Goal: Information Seeking & Learning: Learn about a topic

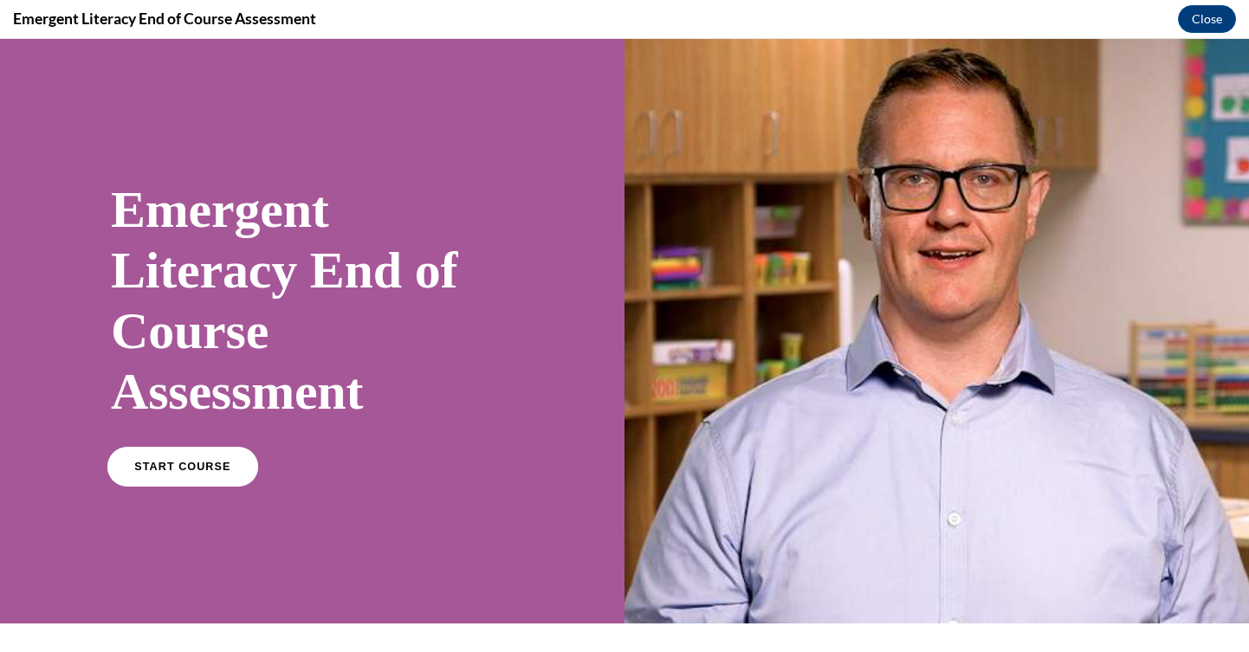
click at [205, 472] on span "START COURSE" at bounding box center [182, 467] width 96 height 13
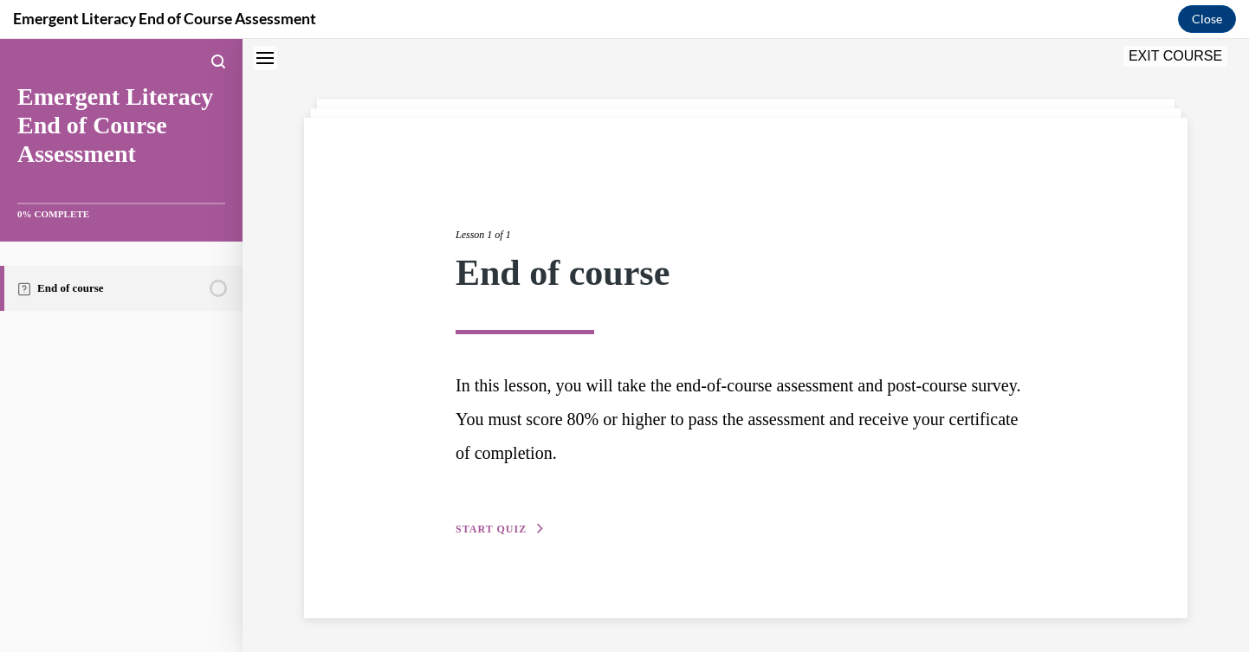
scroll to position [55, 0]
click at [504, 535] on span "START QUIZ" at bounding box center [491, 528] width 71 height 12
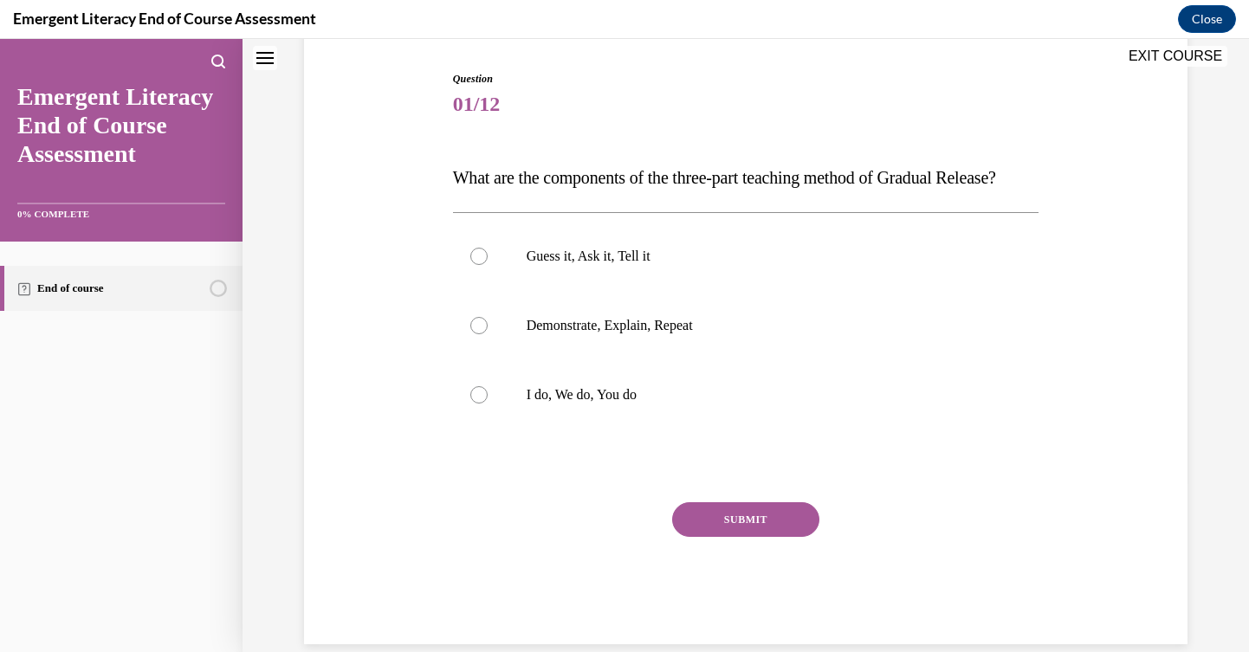
scroll to position [183, 0]
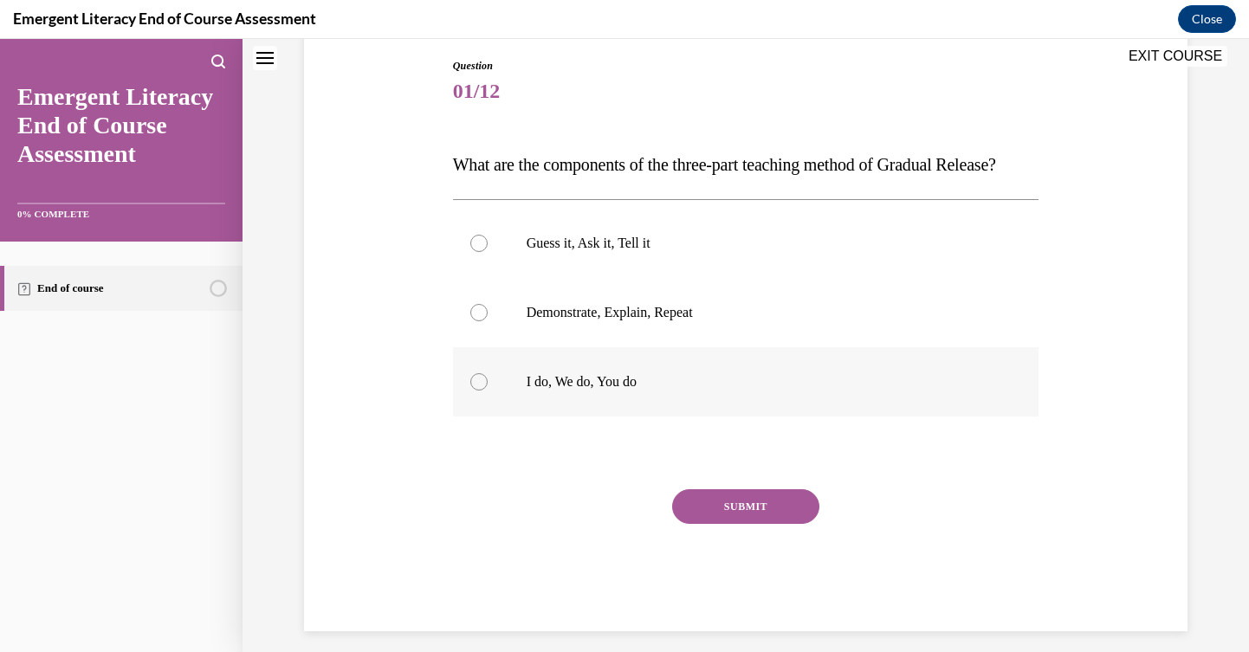
click at [683, 391] on p "I do, We do, You do" at bounding box center [762, 381] width 470 height 17
click at [488, 391] on input "I do, We do, You do" at bounding box center [479, 381] width 17 height 17
radio input "true"
click at [725, 524] on button "SUBMIT" at bounding box center [745, 507] width 147 height 35
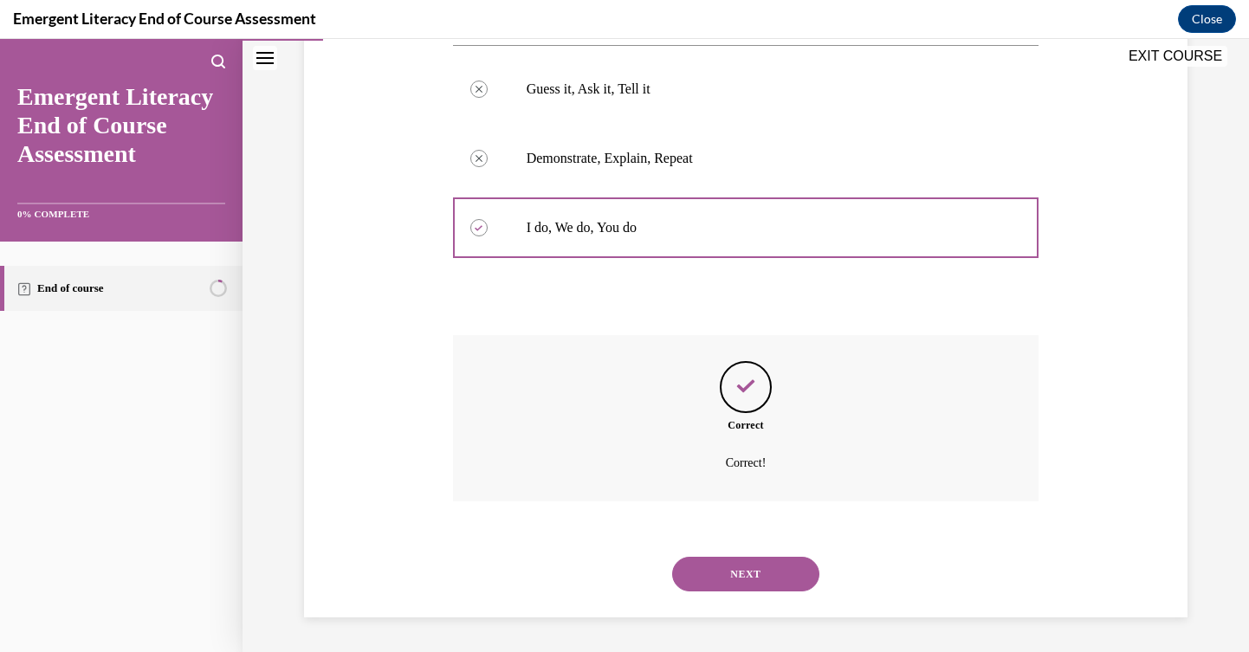
scroll to position [372, 0]
click at [727, 587] on button "NEXT" at bounding box center [745, 574] width 147 height 35
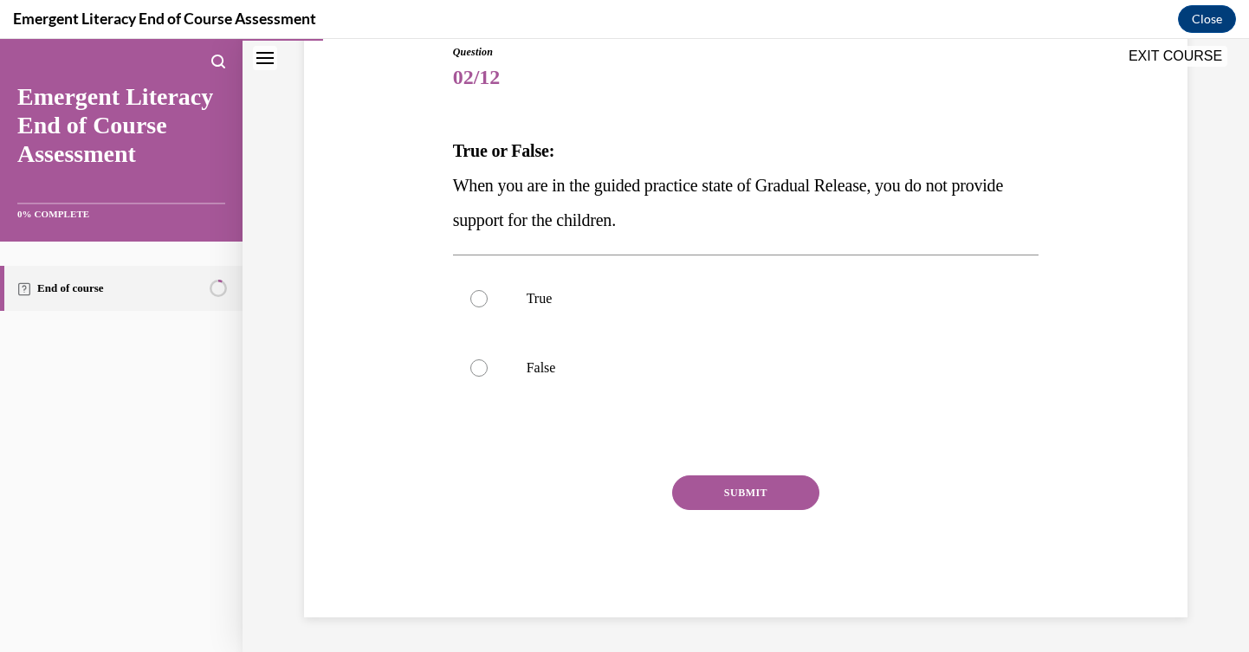
scroll to position [192, 0]
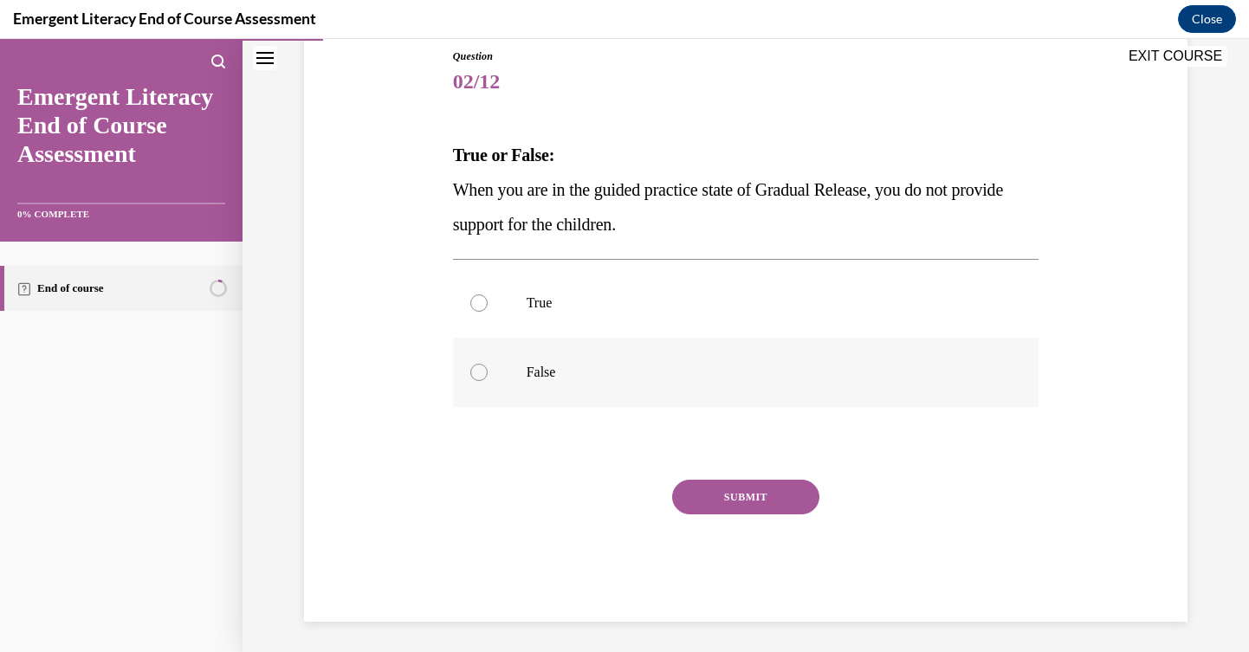
click at [535, 384] on label "False" at bounding box center [746, 372] width 587 height 69
click at [488, 381] on input "False" at bounding box center [479, 372] width 17 height 17
radio input "true"
click at [768, 490] on button "SUBMIT" at bounding box center [745, 497] width 147 height 35
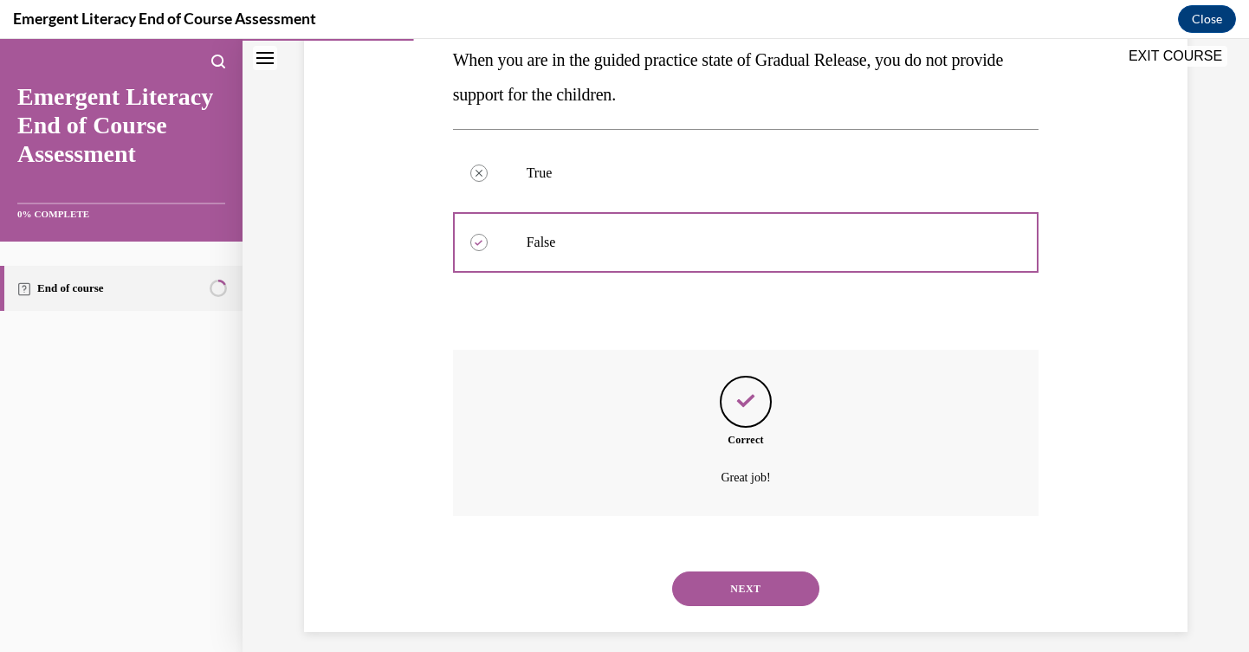
scroll to position [337, 0]
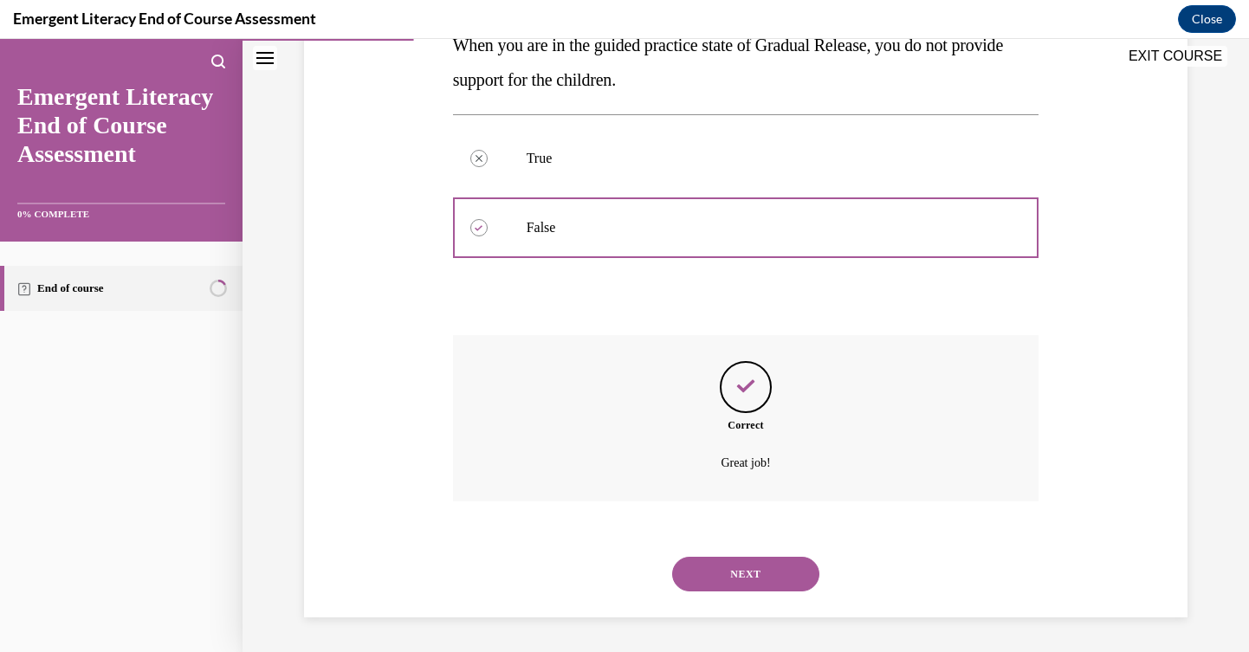
click at [724, 596] on div "NEXT" at bounding box center [746, 574] width 587 height 69
click at [721, 573] on button "NEXT" at bounding box center [745, 574] width 147 height 35
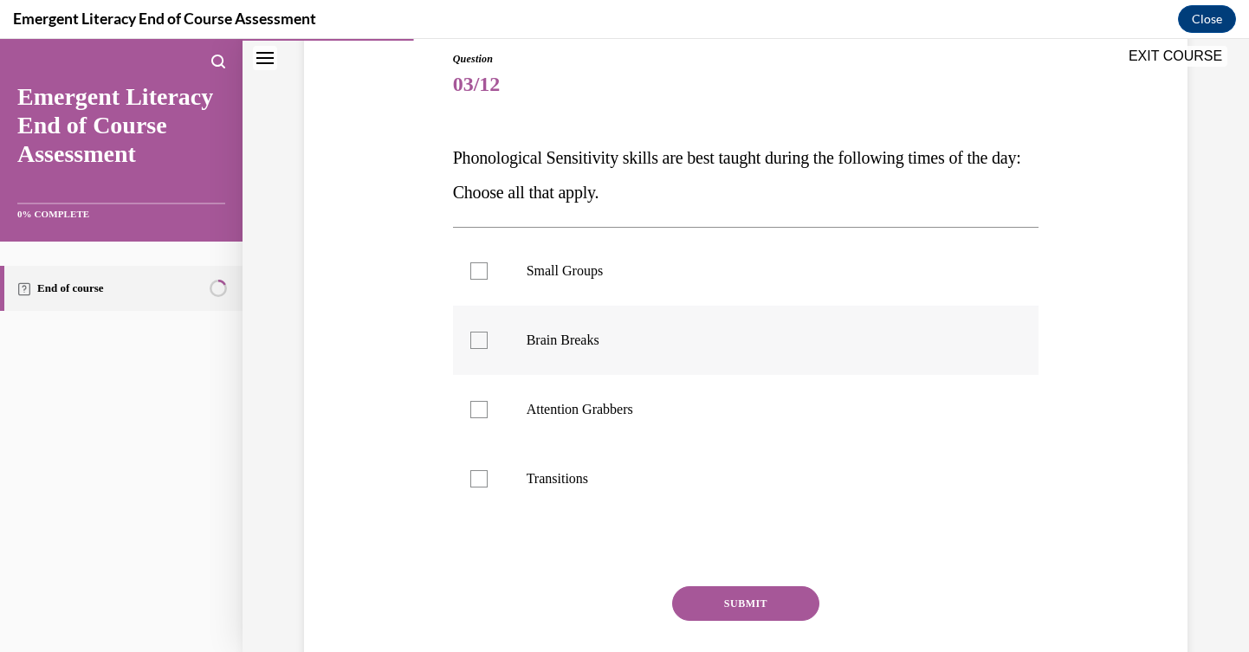
scroll to position [192, 0]
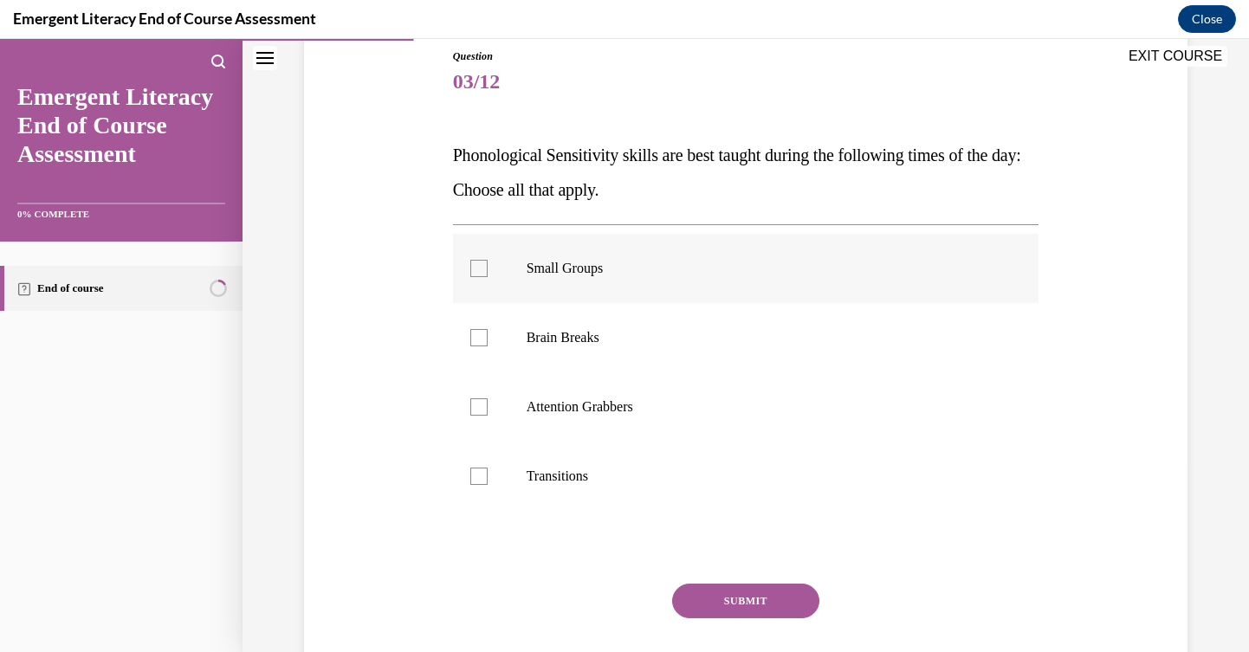
click at [613, 282] on label "Small Groups" at bounding box center [746, 268] width 587 height 69
click at [488, 277] on input "Small Groups" at bounding box center [479, 268] width 17 height 17
checkbox input "true"
click at [542, 347] on label "Brain Breaks" at bounding box center [746, 337] width 587 height 69
click at [488, 347] on input "Brain Breaks" at bounding box center [479, 337] width 17 height 17
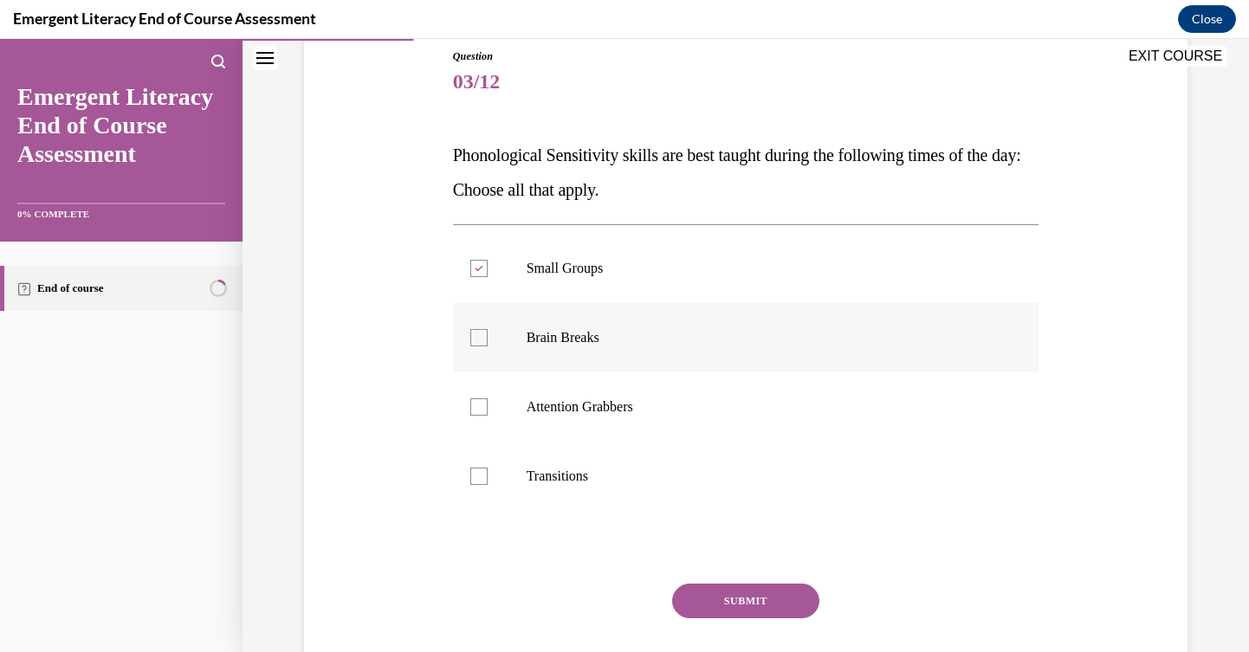
checkbox input "true"
click at [560, 413] on p "Attention Grabbers" at bounding box center [762, 407] width 470 height 17
click at [488, 413] on input "Attention Grabbers" at bounding box center [479, 407] width 17 height 17
checkbox input "true"
click at [564, 463] on label "Transitions" at bounding box center [746, 476] width 587 height 69
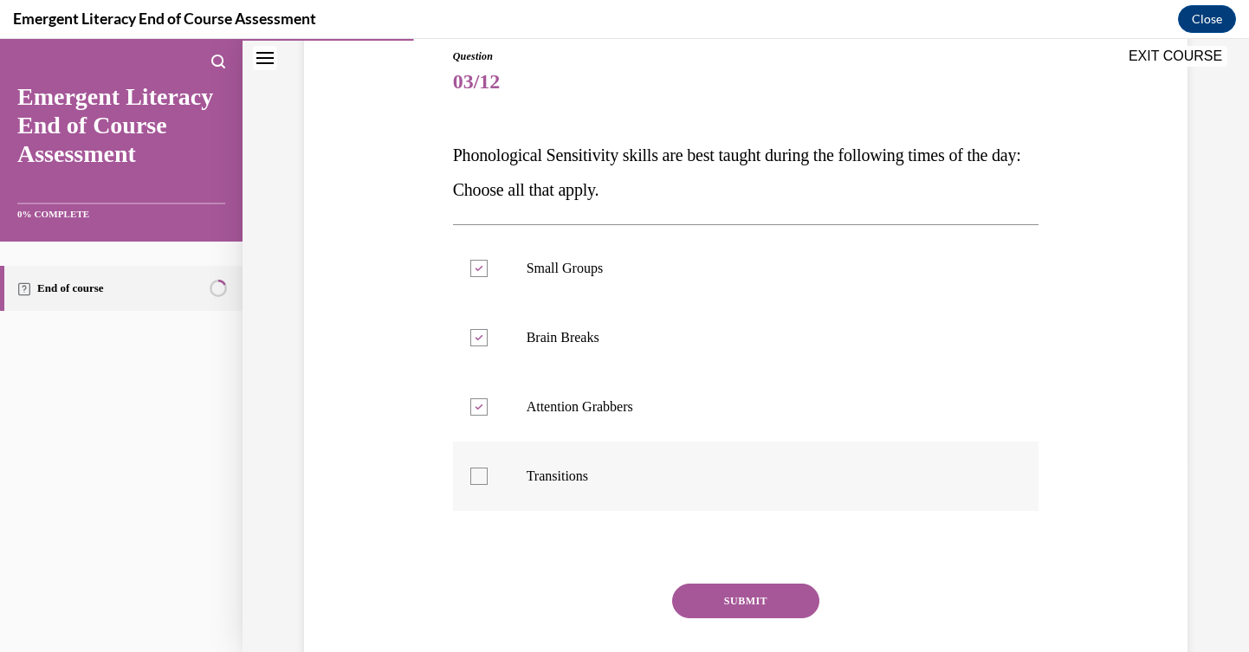
click at [488, 468] on input "Transitions" at bounding box center [479, 476] width 17 height 17
checkbox input "true"
click at [696, 589] on button "SUBMIT" at bounding box center [745, 601] width 147 height 35
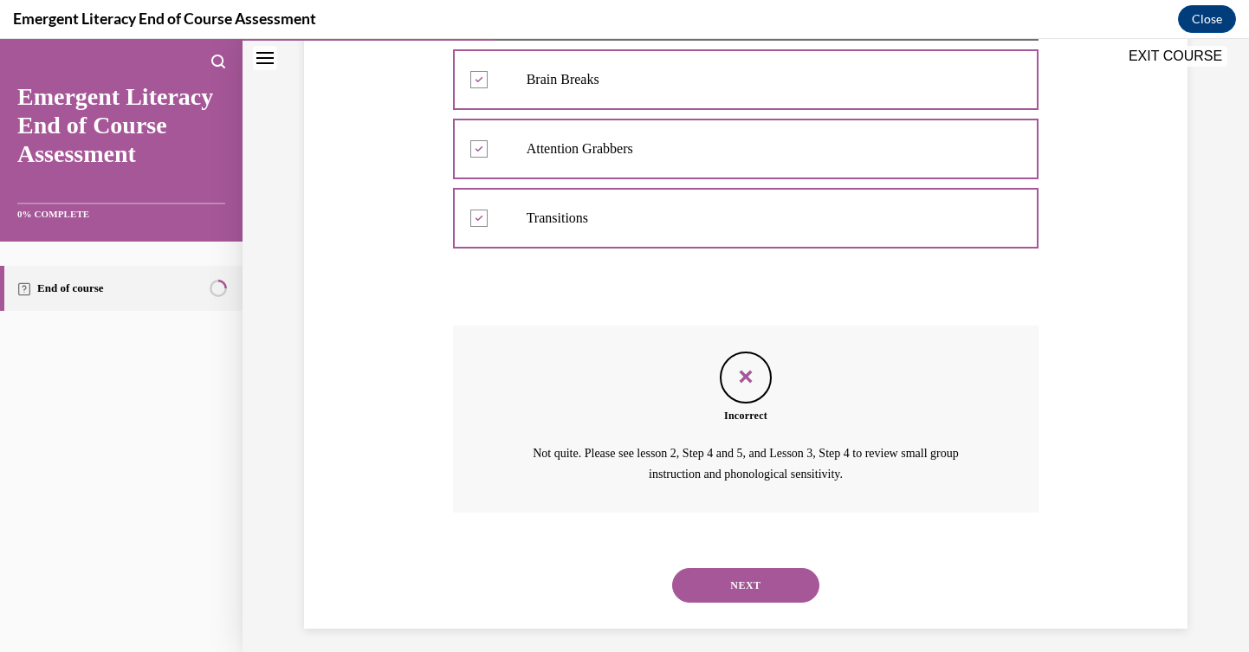
scroll to position [461, 0]
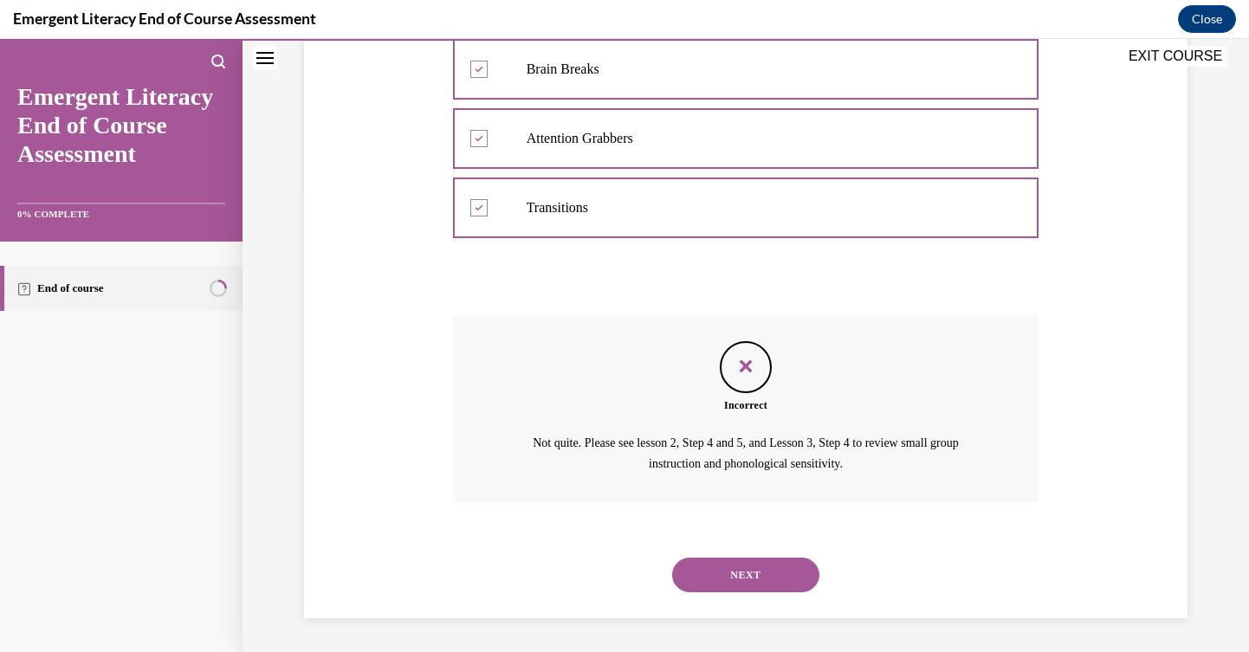
click at [746, 568] on button "NEXT" at bounding box center [745, 575] width 147 height 35
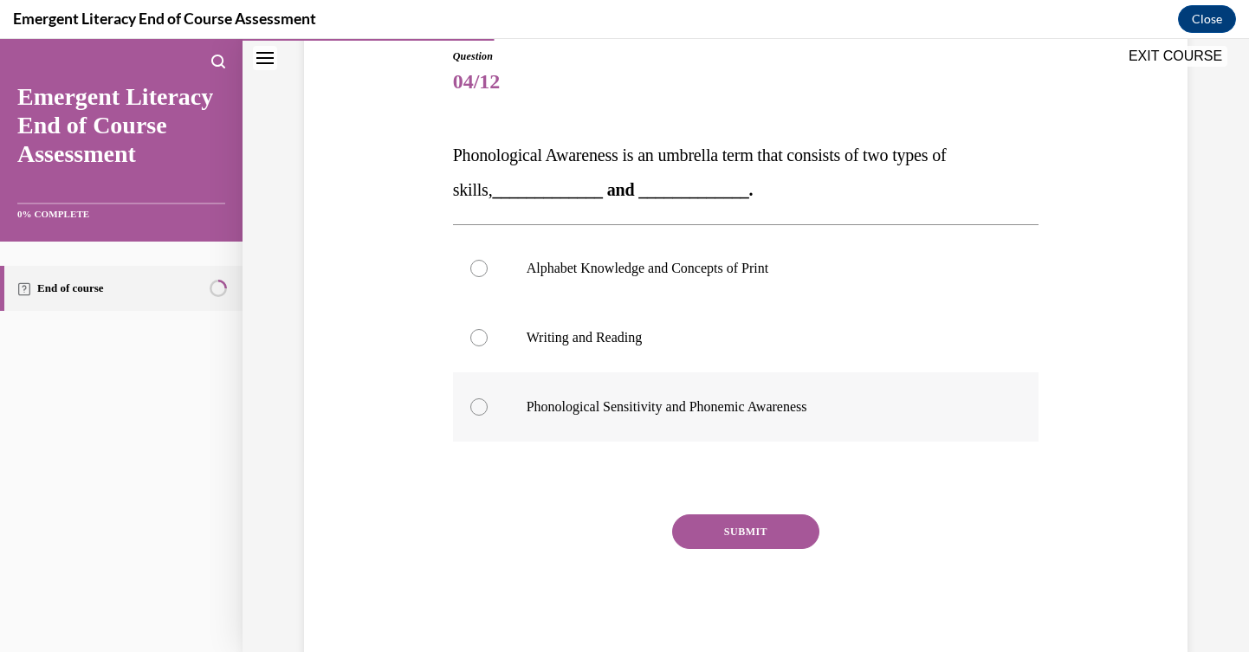
click at [749, 423] on label "Phonological Sensitivity and Phonemic Awareness" at bounding box center [746, 407] width 587 height 69
click at [488, 416] on input "Phonological Sensitivity and Phonemic Awareness" at bounding box center [479, 407] width 17 height 17
radio input "true"
click at [764, 535] on button "SUBMIT" at bounding box center [745, 532] width 147 height 35
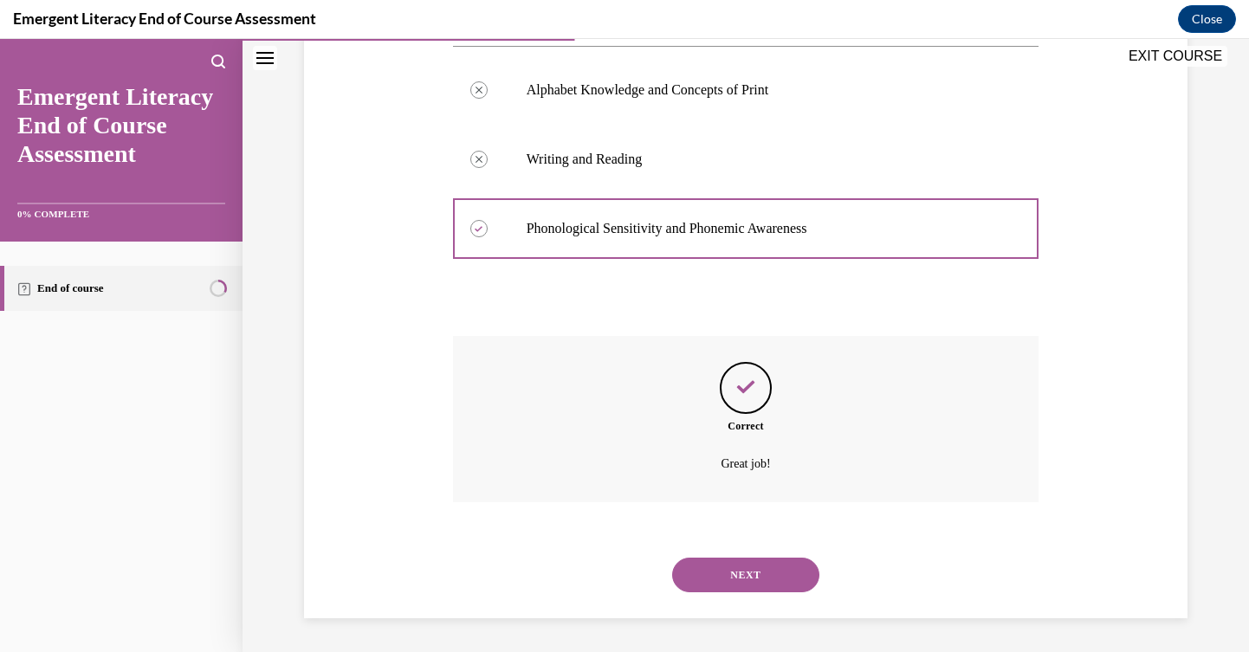
scroll to position [372, 0]
click at [753, 575] on button "NEXT" at bounding box center [745, 574] width 147 height 35
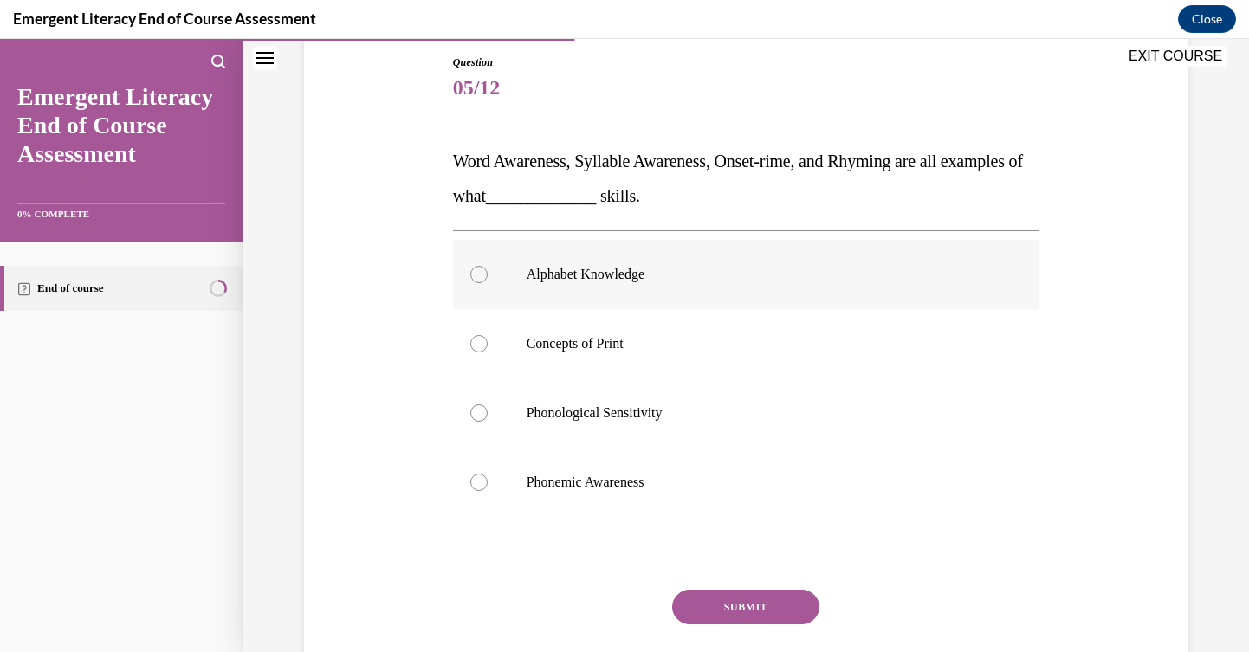
scroll to position [195, 0]
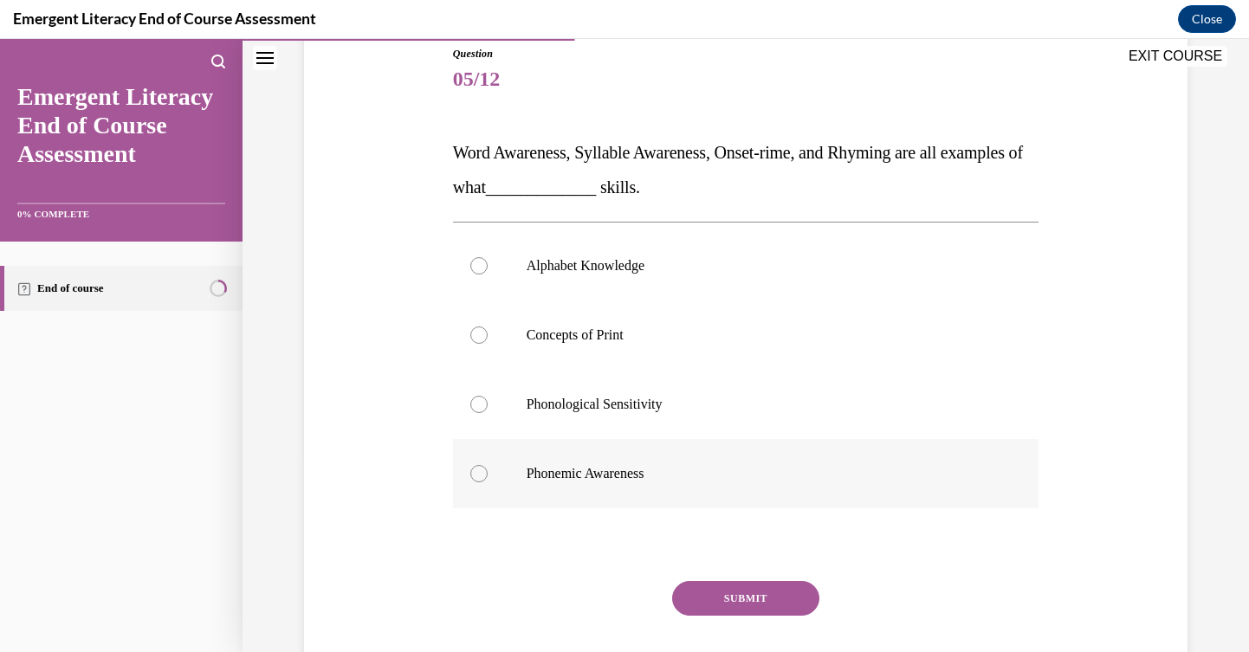
click at [654, 469] on p "Phonemic Awareness" at bounding box center [762, 473] width 470 height 17
click at [488, 469] on input "Phonemic Awareness" at bounding box center [479, 473] width 17 height 17
radio input "true"
click at [743, 603] on button "SUBMIT" at bounding box center [745, 598] width 147 height 35
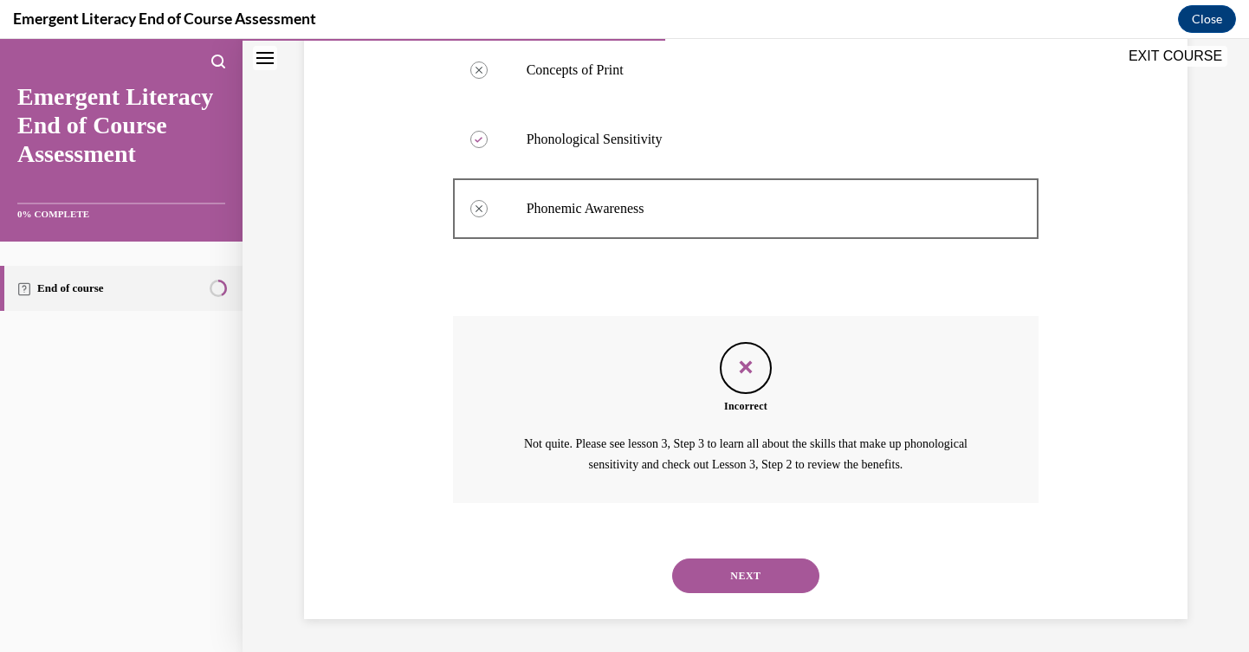
scroll to position [461, 0]
click at [755, 574] on button "NEXT" at bounding box center [745, 575] width 147 height 35
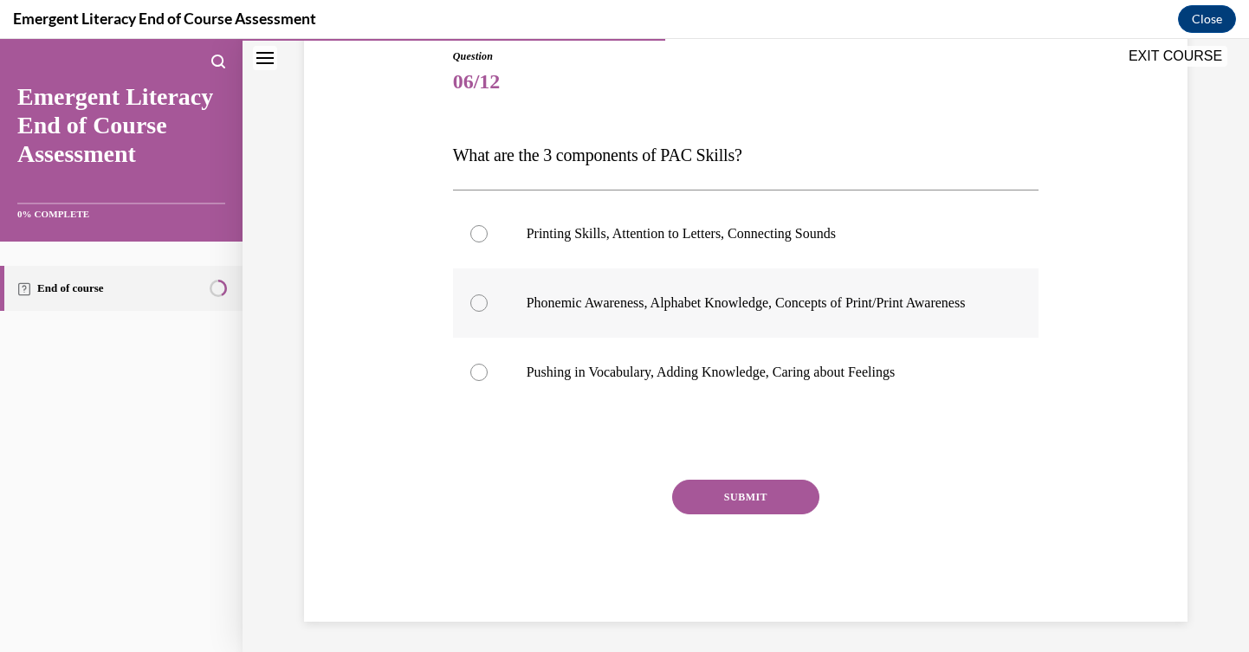
click at [723, 307] on p "Phonemic Awareness, Alphabet Knowledge, Concepts of Print/Print Awareness" at bounding box center [762, 303] width 470 height 17
click at [488, 307] on input "Phonemic Awareness, Alphabet Knowledge, Concepts of Print/Print Awareness" at bounding box center [479, 303] width 17 height 17
radio input "true"
click at [764, 501] on button "SUBMIT" at bounding box center [745, 497] width 147 height 35
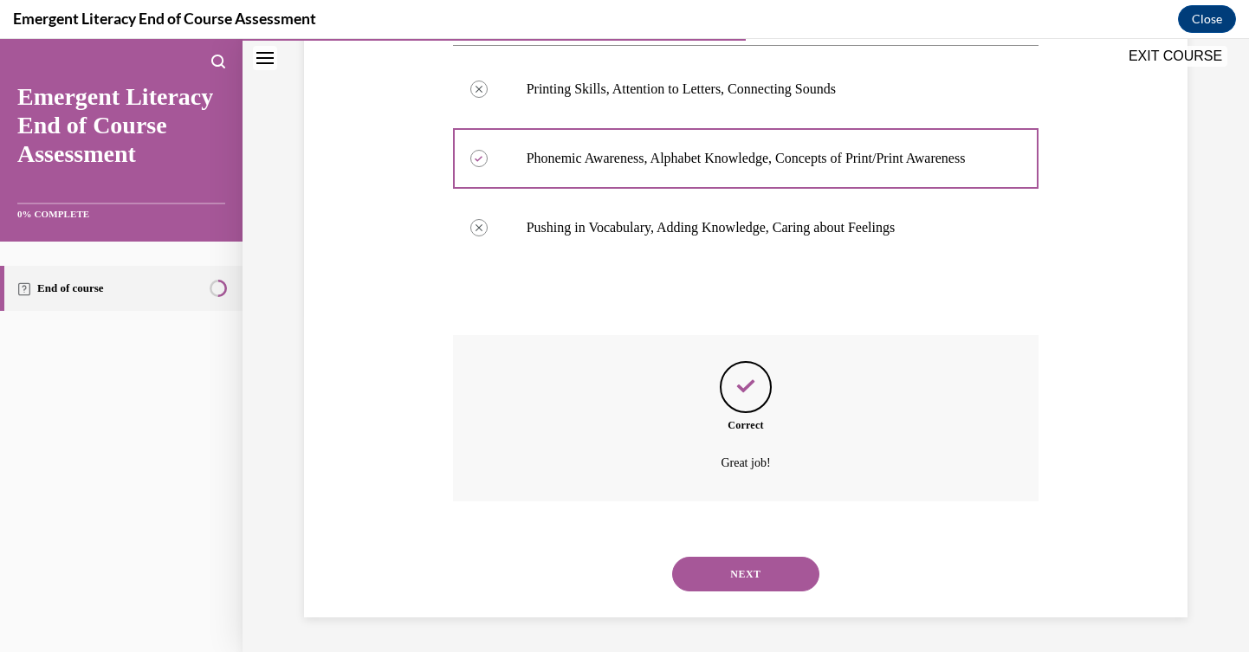
scroll to position [354, 0]
click at [763, 566] on button "NEXT" at bounding box center [745, 574] width 147 height 35
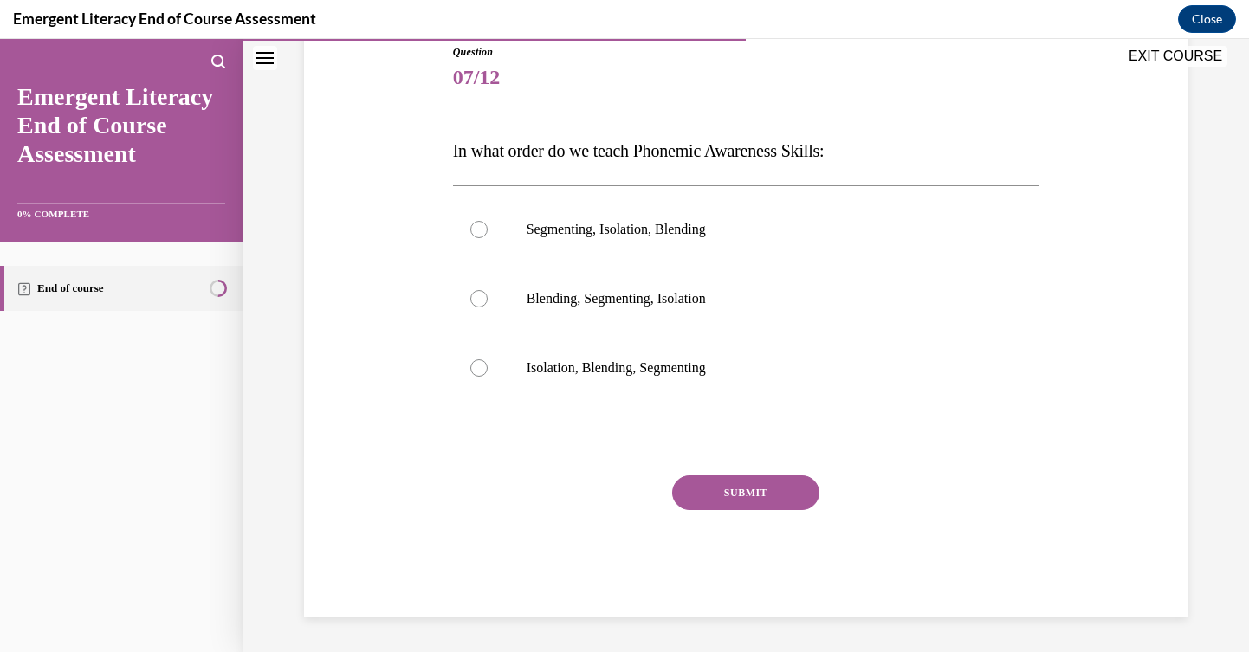
scroll to position [192, 0]
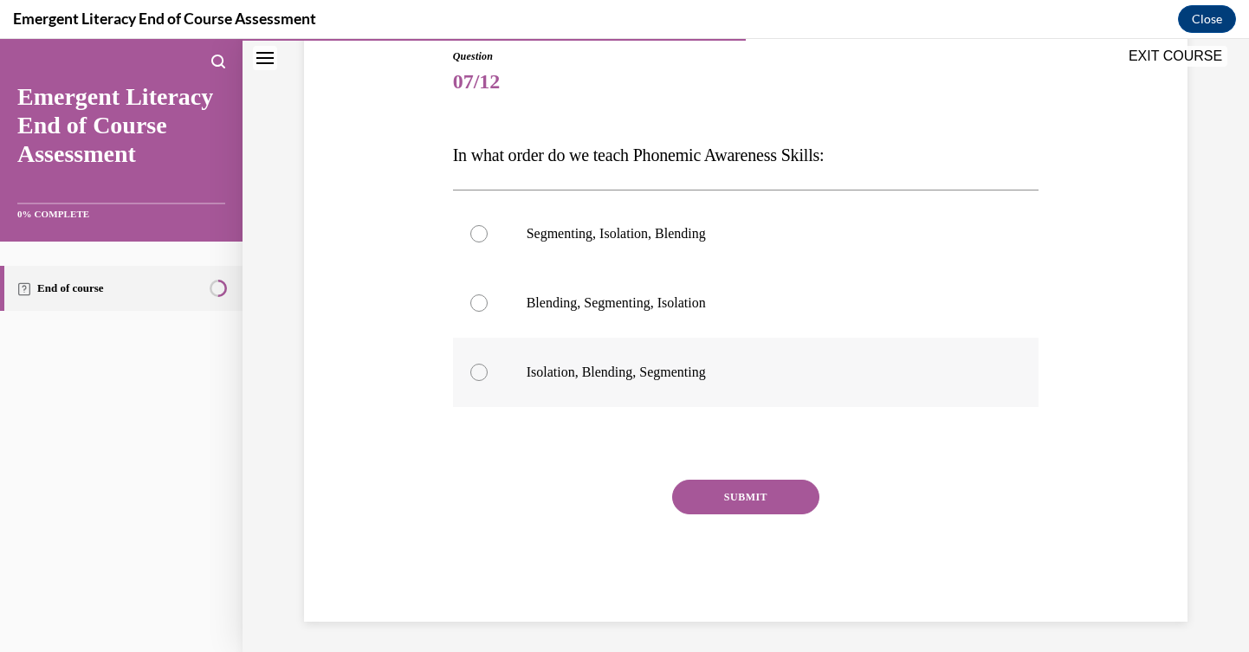
click at [684, 390] on label "Isolation, Blending, Segmenting" at bounding box center [746, 372] width 587 height 69
click at [488, 381] on input "Isolation, Blending, Segmenting" at bounding box center [479, 372] width 17 height 17
radio input "true"
click at [749, 496] on button "SUBMIT" at bounding box center [745, 497] width 147 height 35
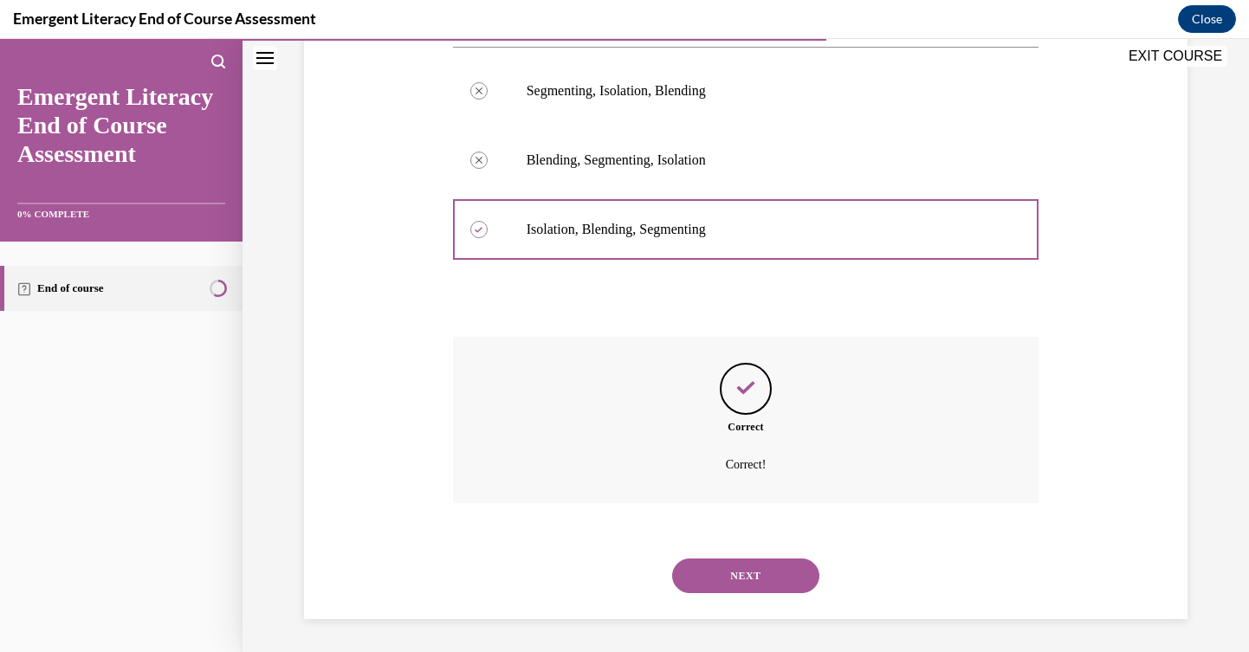
scroll to position [337, 0]
click at [739, 575] on button "NEXT" at bounding box center [745, 574] width 147 height 35
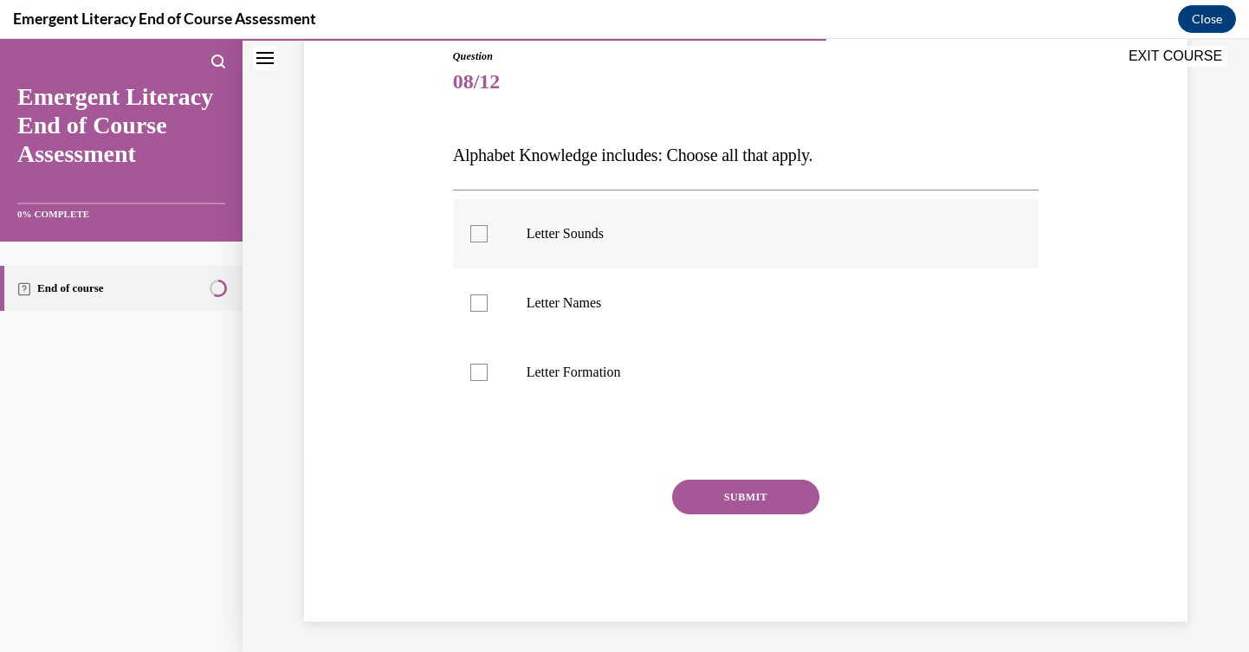
click at [731, 242] on p "Letter Sounds" at bounding box center [762, 233] width 470 height 17
click at [488, 242] on input "Letter Sounds" at bounding box center [479, 233] width 17 height 17
checkbox input "true"
click at [728, 295] on p "Letter Names" at bounding box center [762, 303] width 470 height 17
click at [488, 295] on input "Letter Names" at bounding box center [479, 303] width 17 height 17
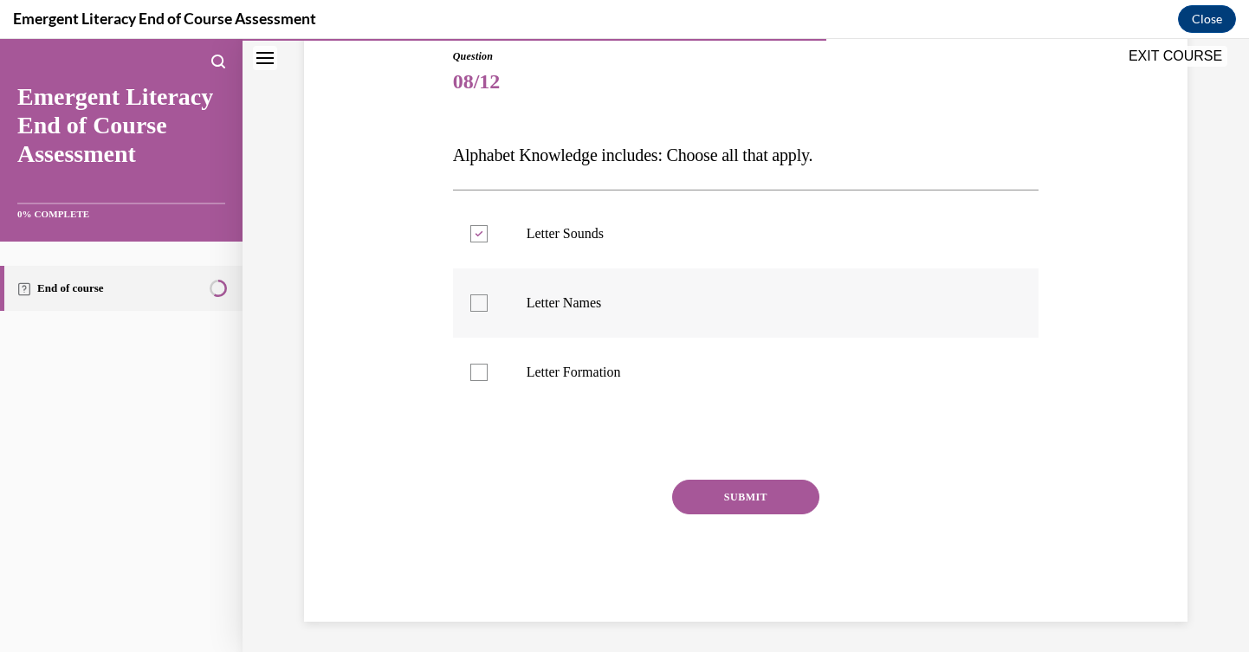
checkbox input "true"
click at [720, 242] on p "Letter Sounds" at bounding box center [762, 233] width 470 height 17
click at [488, 242] on input "Letter Sounds" at bounding box center [479, 233] width 17 height 17
checkbox input "false"
click at [702, 358] on label "Letter Formation" at bounding box center [746, 372] width 587 height 69
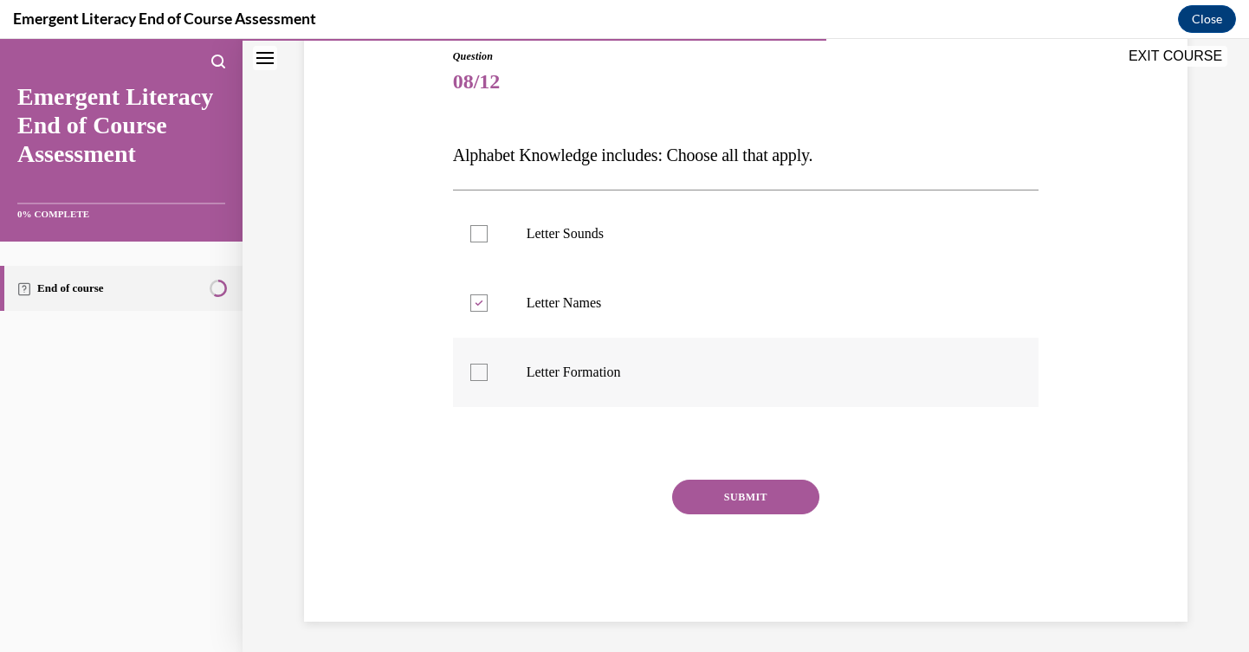
click at [488, 364] on input "Letter Formation" at bounding box center [479, 372] width 17 height 17
checkbox input "true"
click at [711, 509] on button "SUBMIT" at bounding box center [745, 497] width 147 height 35
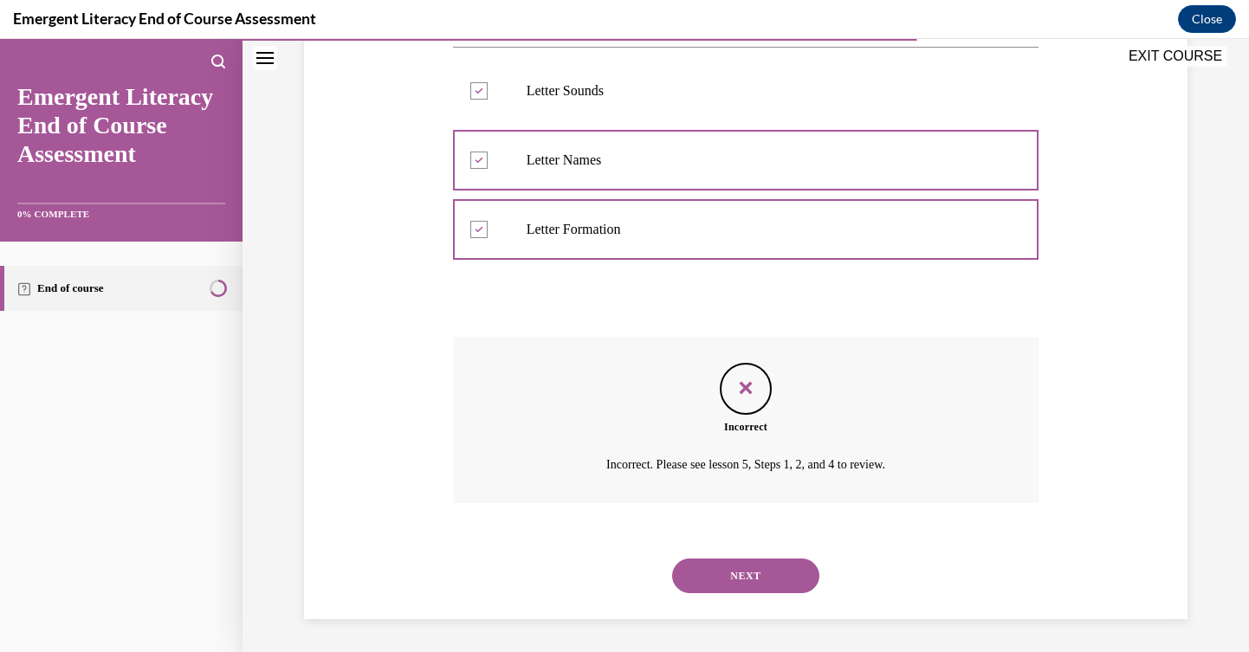
scroll to position [337, 0]
click at [724, 562] on button "NEXT" at bounding box center [745, 574] width 147 height 35
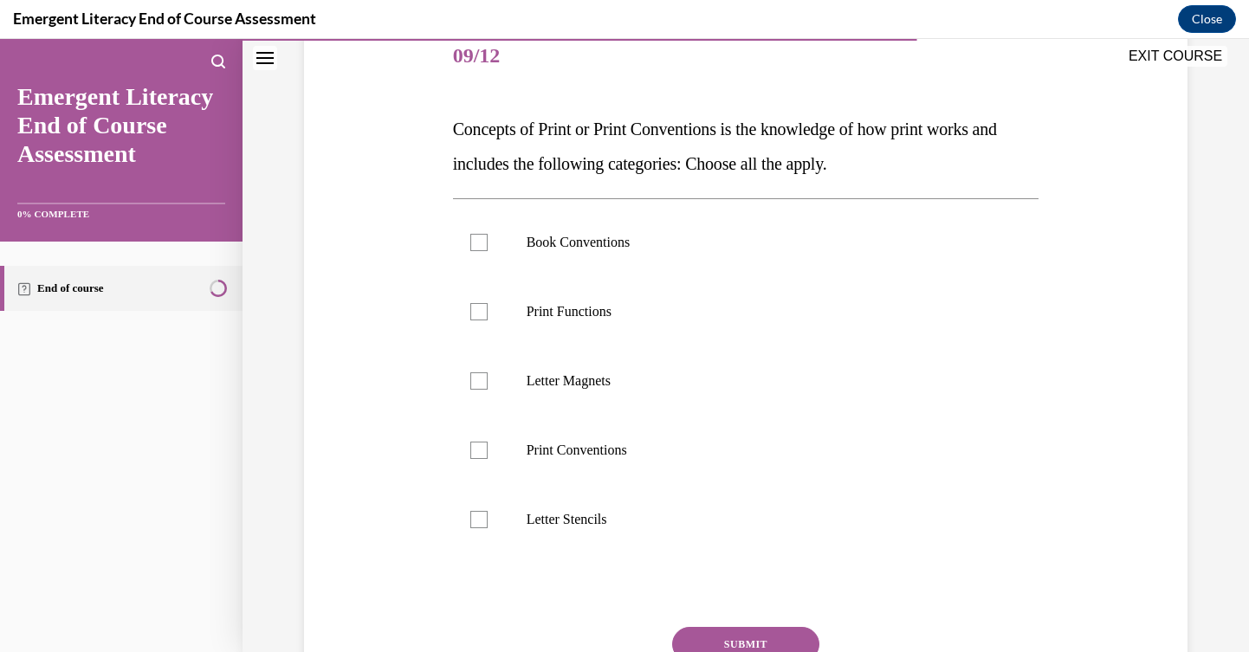
scroll to position [219, 0]
click at [722, 257] on label "Book Conventions" at bounding box center [746, 241] width 587 height 69
click at [488, 250] on input "Book Conventions" at bounding box center [479, 241] width 17 height 17
checkbox input "true"
click at [716, 304] on p "Print Functions" at bounding box center [762, 310] width 470 height 17
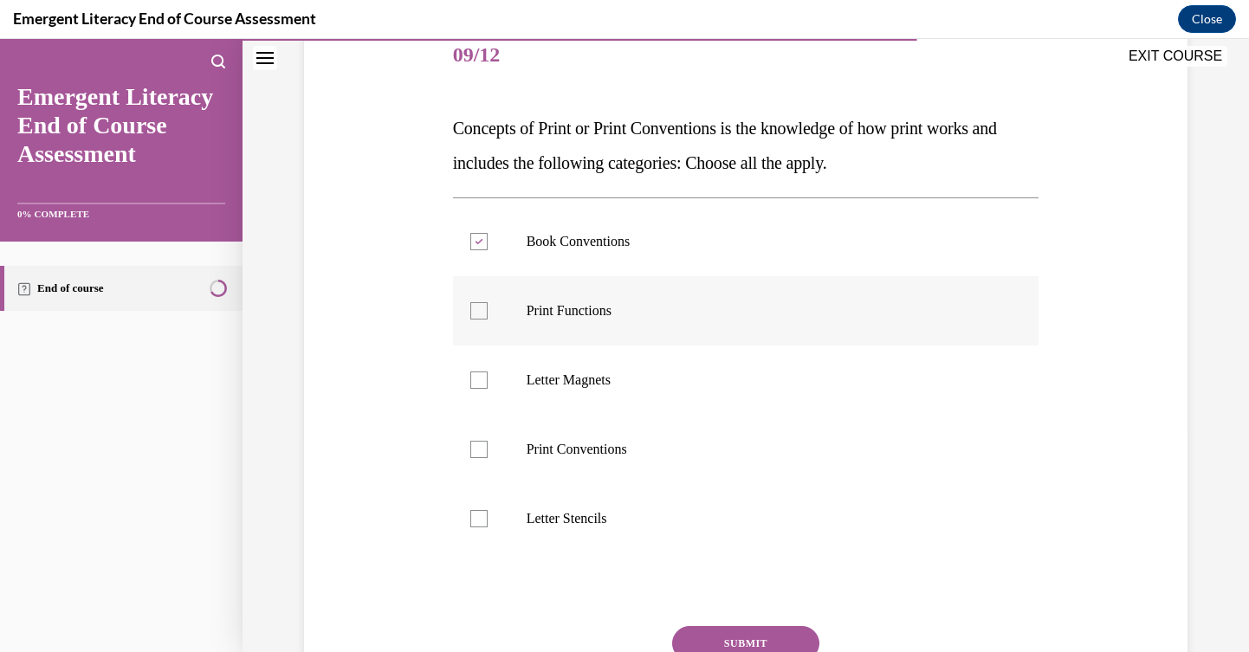
click at [488, 304] on input "Print Functions" at bounding box center [479, 310] width 17 height 17
checkbox input "true"
click at [704, 448] on p "Print Conventions" at bounding box center [762, 449] width 470 height 17
click at [488, 448] on input "Print Conventions" at bounding box center [479, 449] width 17 height 17
checkbox input "true"
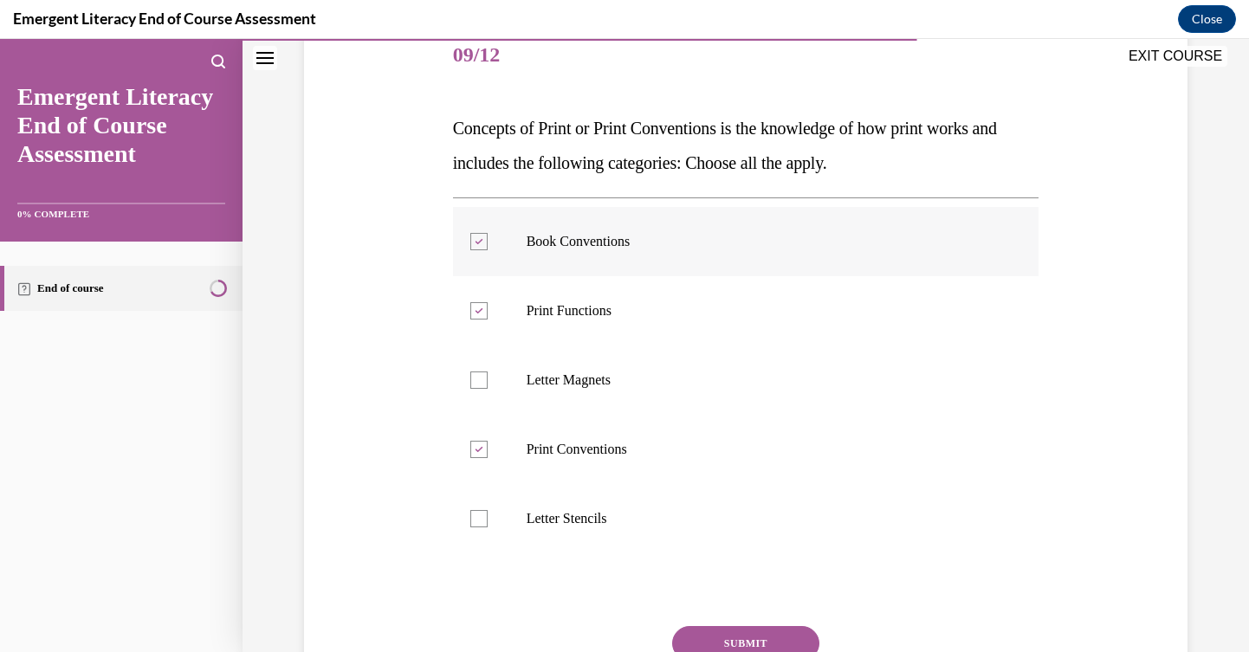
click at [751, 246] on p "Book Conventions" at bounding box center [762, 241] width 470 height 17
click at [488, 246] on input "Book Conventions" at bounding box center [479, 241] width 17 height 17
checkbox input "false"
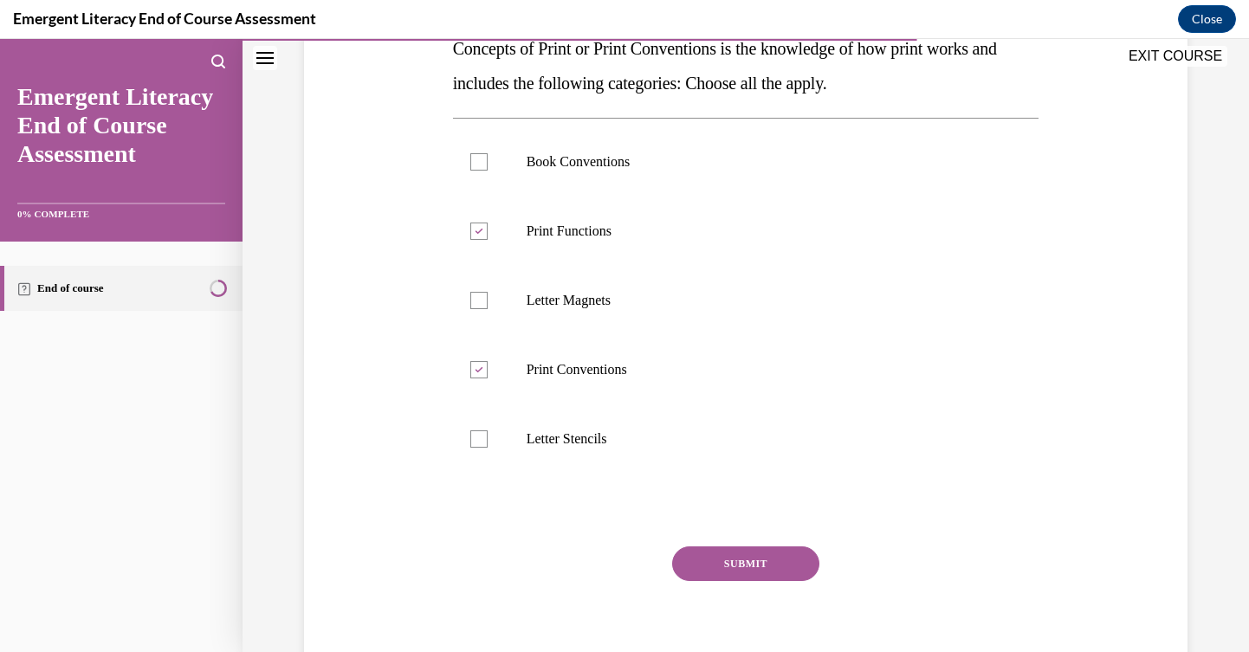
click at [726, 561] on button "SUBMIT" at bounding box center [745, 564] width 147 height 35
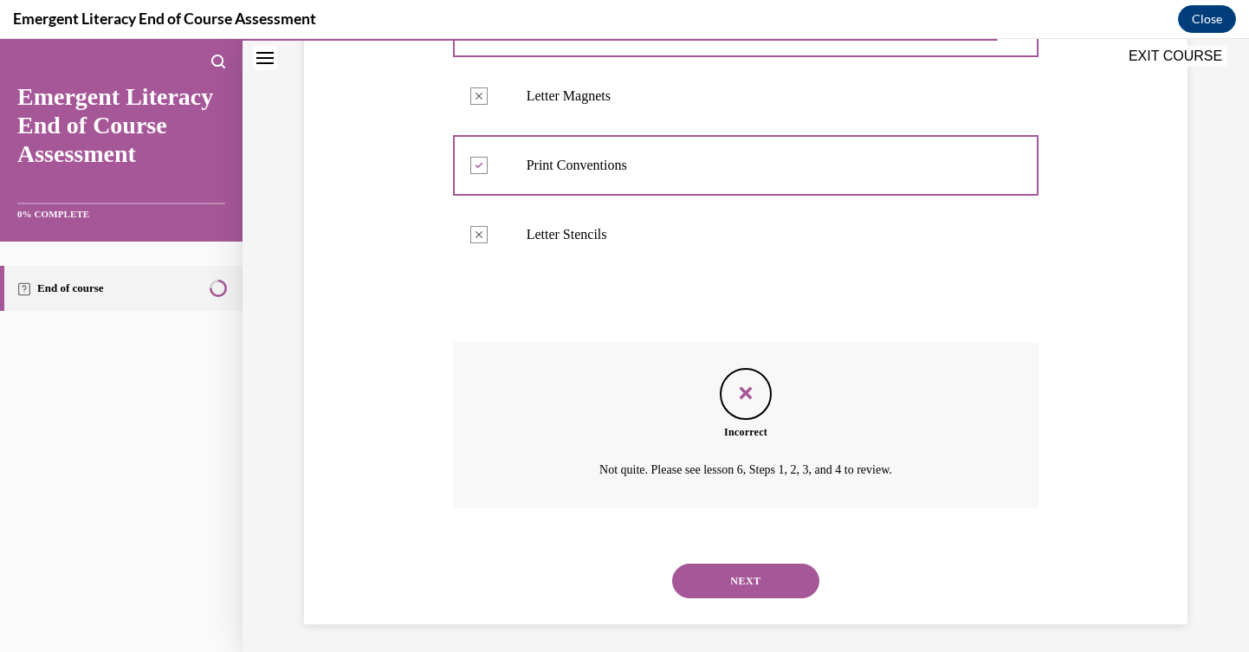
scroll to position [510, 0]
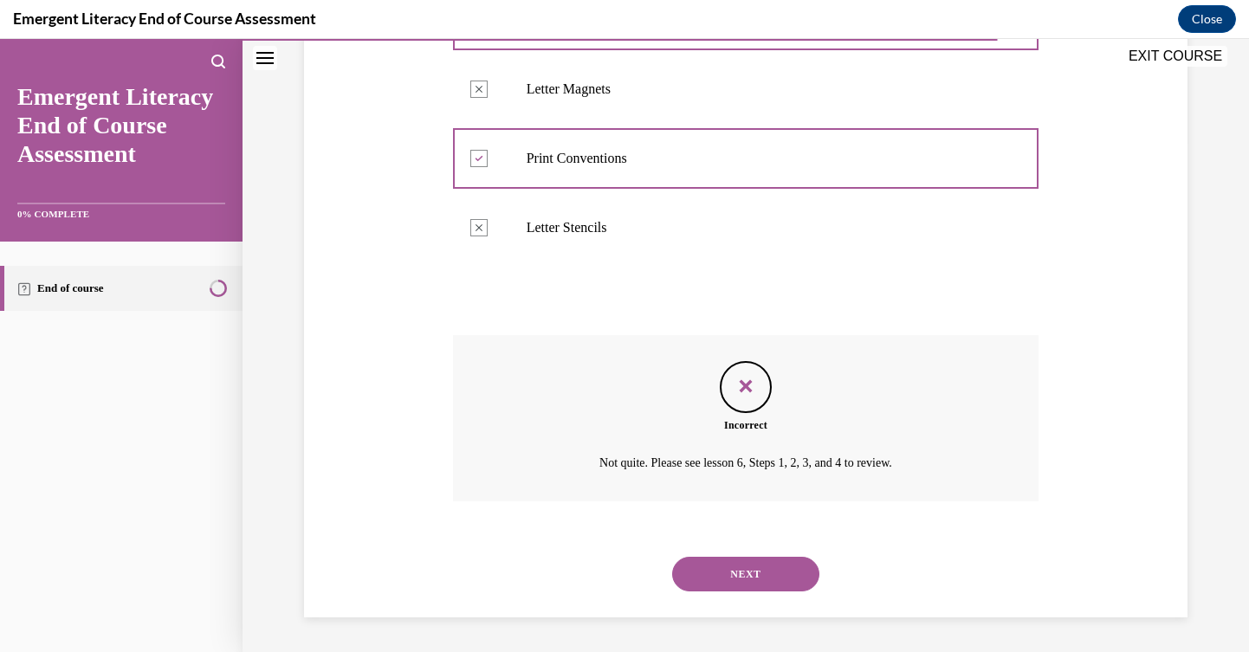
click at [741, 561] on button "NEXT" at bounding box center [745, 574] width 147 height 35
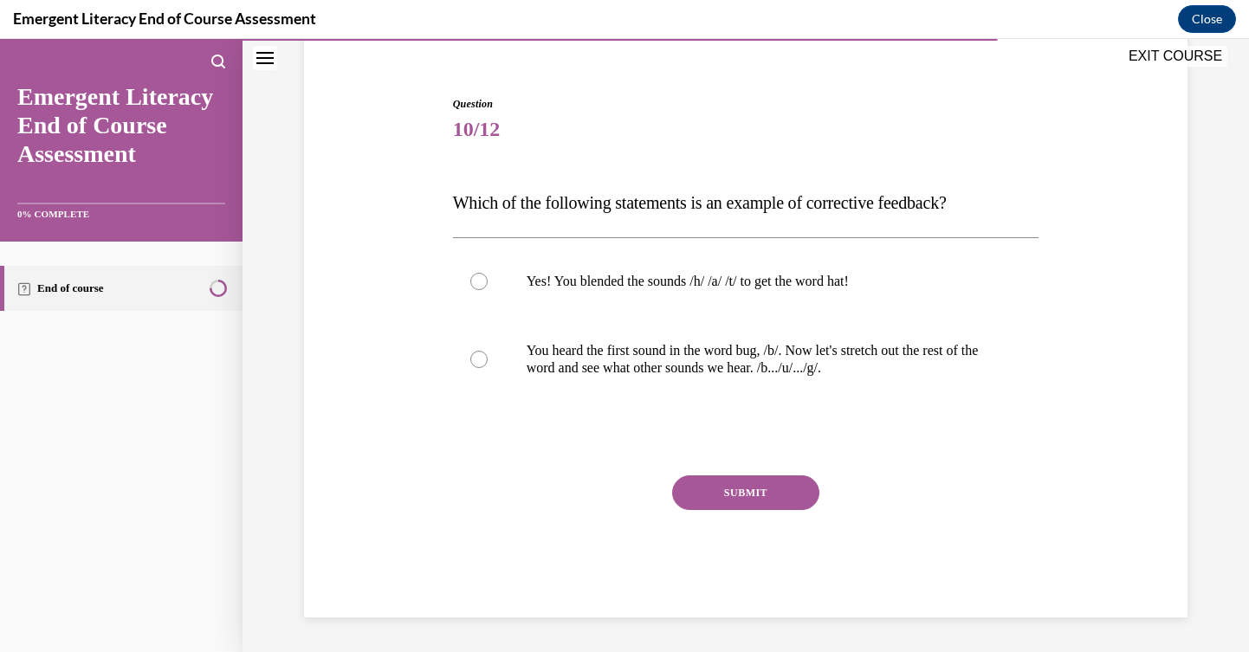
scroll to position [145, 0]
click at [943, 283] on p "Yes! You blended the sounds /h/ /a/ /t/ to get the word hat!" at bounding box center [762, 281] width 470 height 17
click at [488, 283] on input "Yes! You blended the sounds /h/ /a/ /t/ to get the word hat!" at bounding box center [479, 281] width 17 height 17
radio input "true"
click at [788, 490] on button "SUBMIT" at bounding box center [745, 493] width 147 height 35
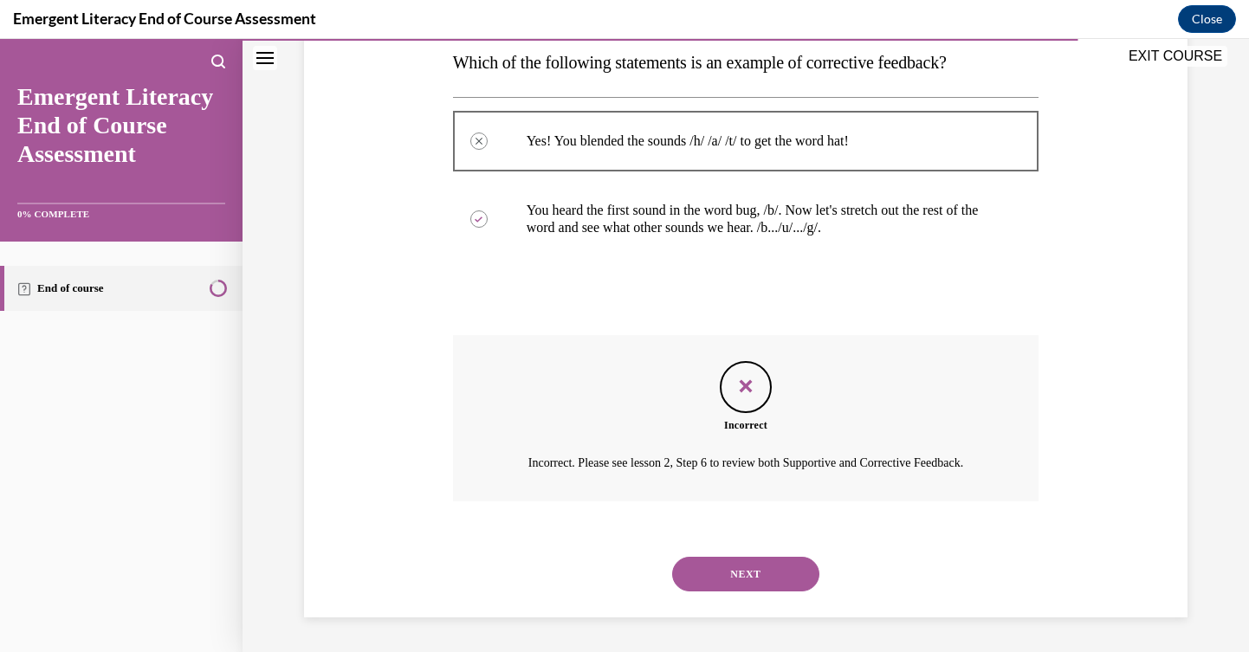
scroll to position [305, 0]
click at [763, 582] on button "NEXT" at bounding box center [745, 574] width 147 height 35
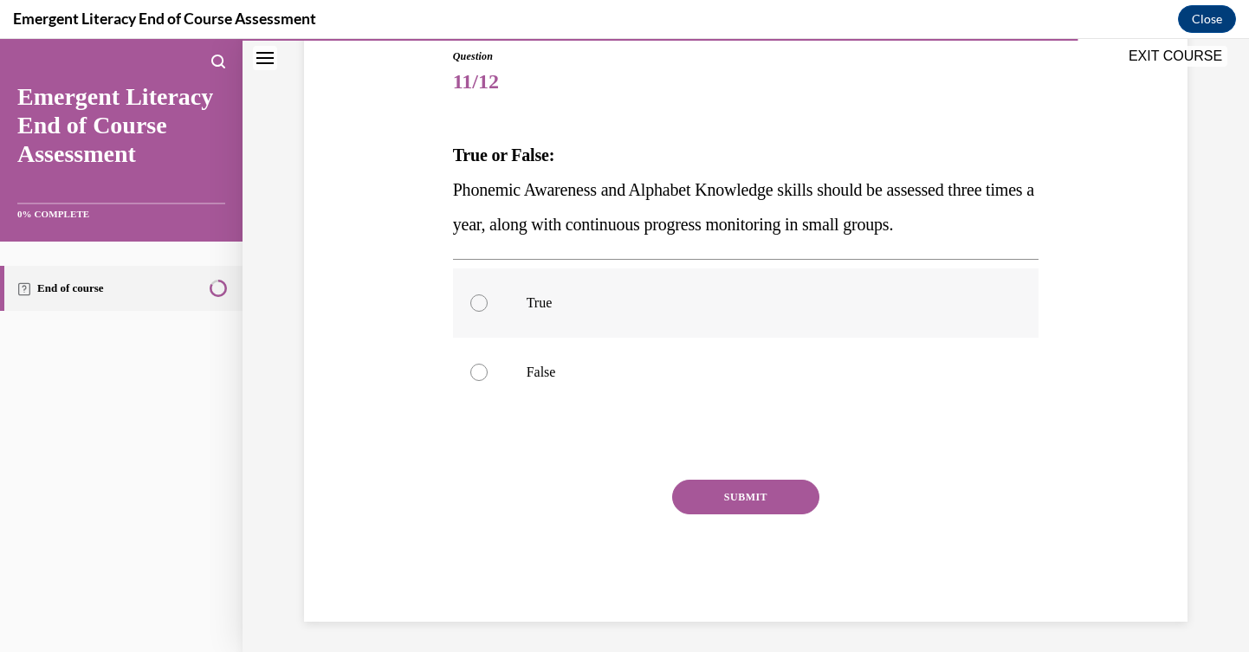
click at [755, 318] on label "True" at bounding box center [746, 303] width 587 height 69
click at [488, 312] on input "True" at bounding box center [479, 303] width 17 height 17
radio input "true"
click at [765, 498] on button "SUBMIT" at bounding box center [745, 497] width 147 height 35
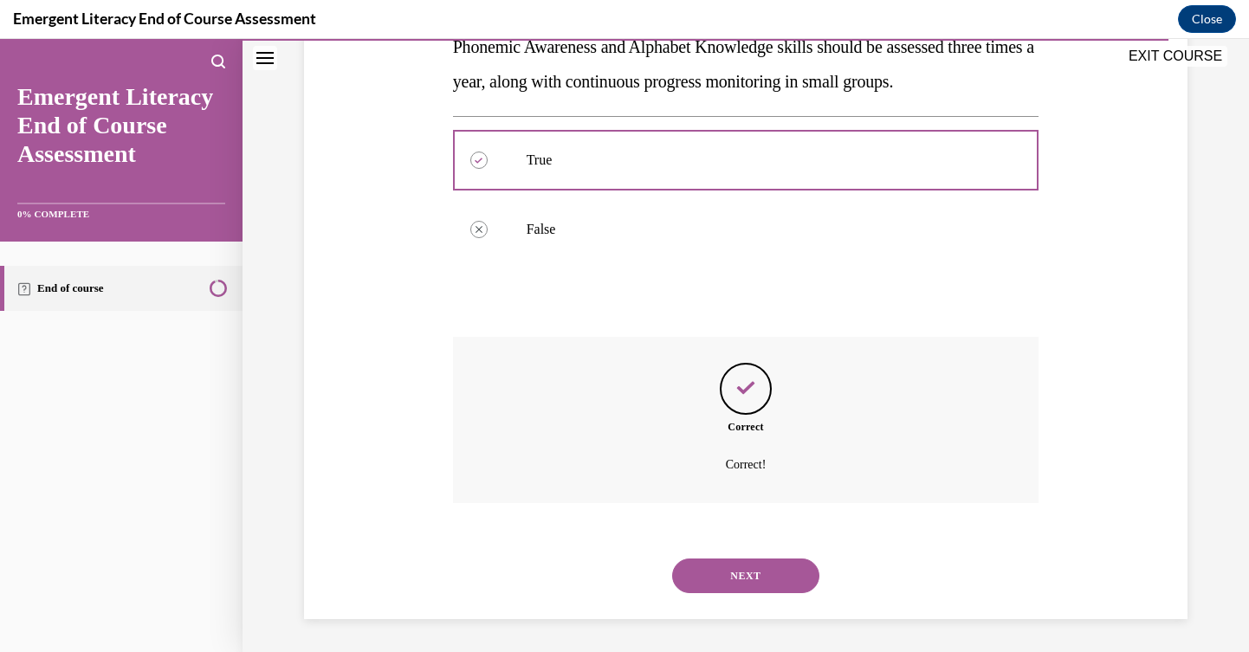
scroll to position [337, 0]
click at [744, 568] on button "NEXT" at bounding box center [745, 574] width 147 height 35
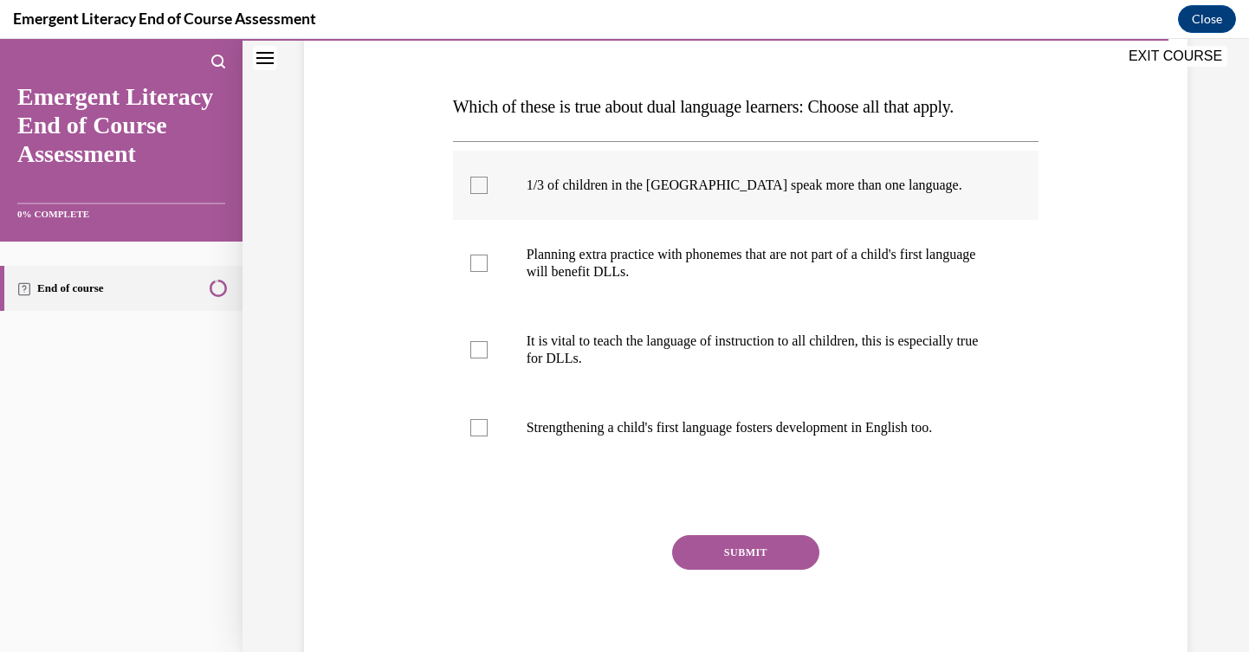
scroll to position [242, 0]
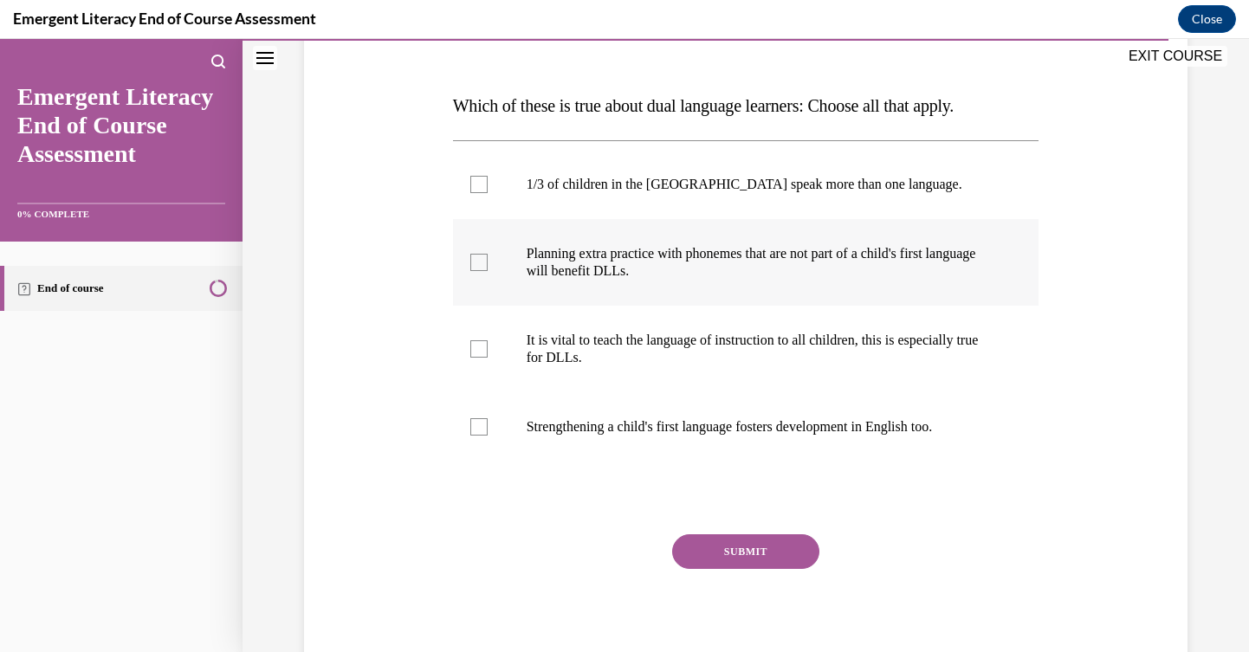
click at [873, 281] on label "Planning extra practice with phonemes that are not part of a child's first lang…" at bounding box center [746, 262] width 587 height 87
click at [488, 271] on input "Planning extra practice with phonemes that are not part of a child's first lang…" at bounding box center [479, 262] width 17 height 17
checkbox input "true"
click at [875, 364] on p "It is vital to teach the language of instruction to all children, this is espec…" at bounding box center [762, 349] width 470 height 35
click at [488, 358] on input "It is vital to teach the language of instruction to all children, this is espec…" at bounding box center [479, 349] width 17 height 17
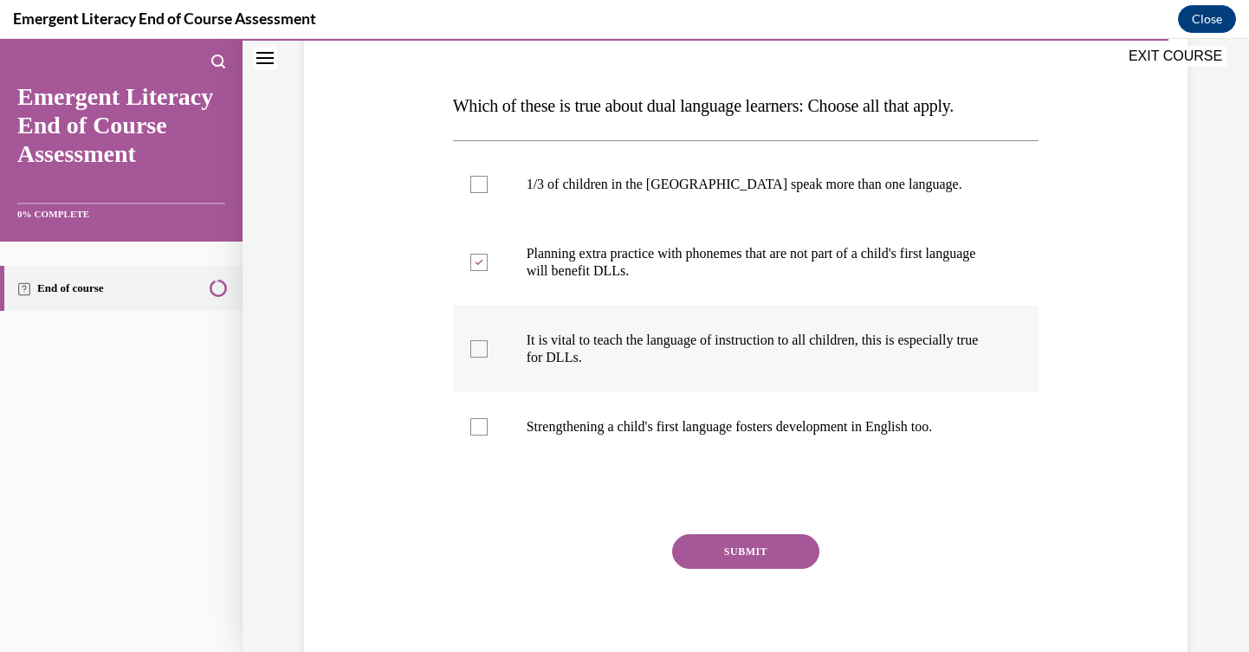
checkbox input "true"
click at [853, 445] on label "Strengthening a child's first language fosters development in English too." at bounding box center [746, 427] width 587 height 69
click at [488, 436] on input "Strengthening a child's first language fosters development in English too." at bounding box center [479, 427] width 17 height 17
checkbox input "true"
click at [771, 563] on button "SUBMIT" at bounding box center [745, 552] width 147 height 35
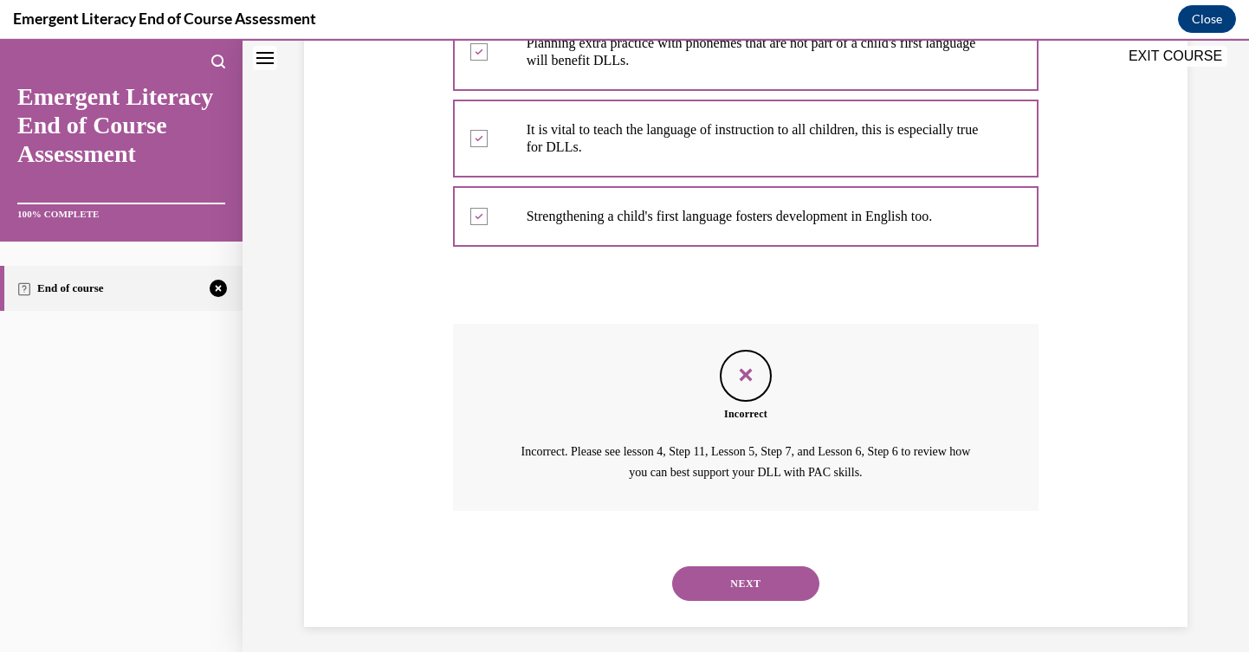
scroll to position [461, 0]
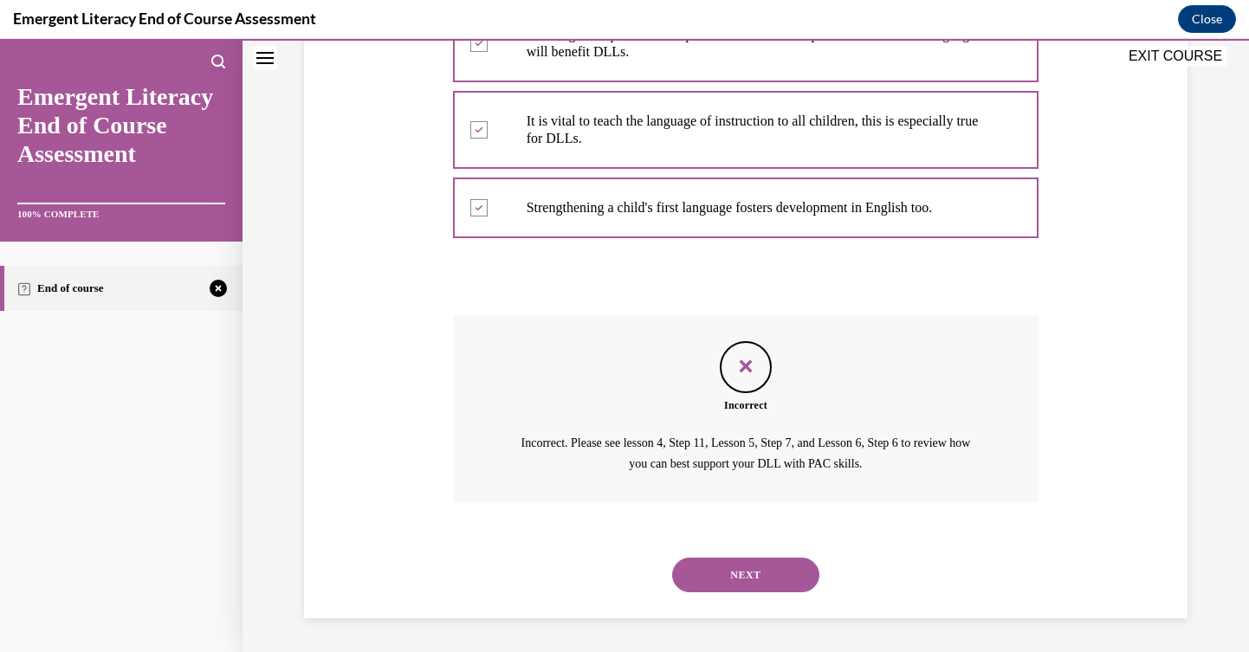
click at [757, 587] on button "NEXT" at bounding box center [745, 575] width 147 height 35
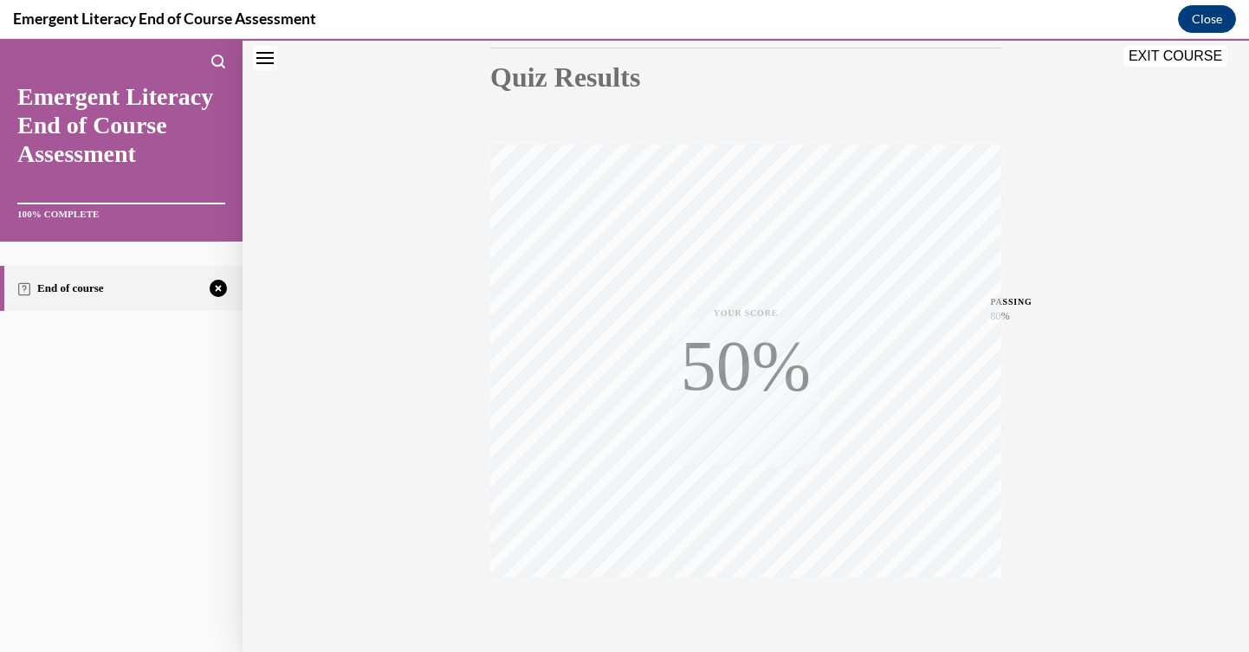
scroll to position [275, 0]
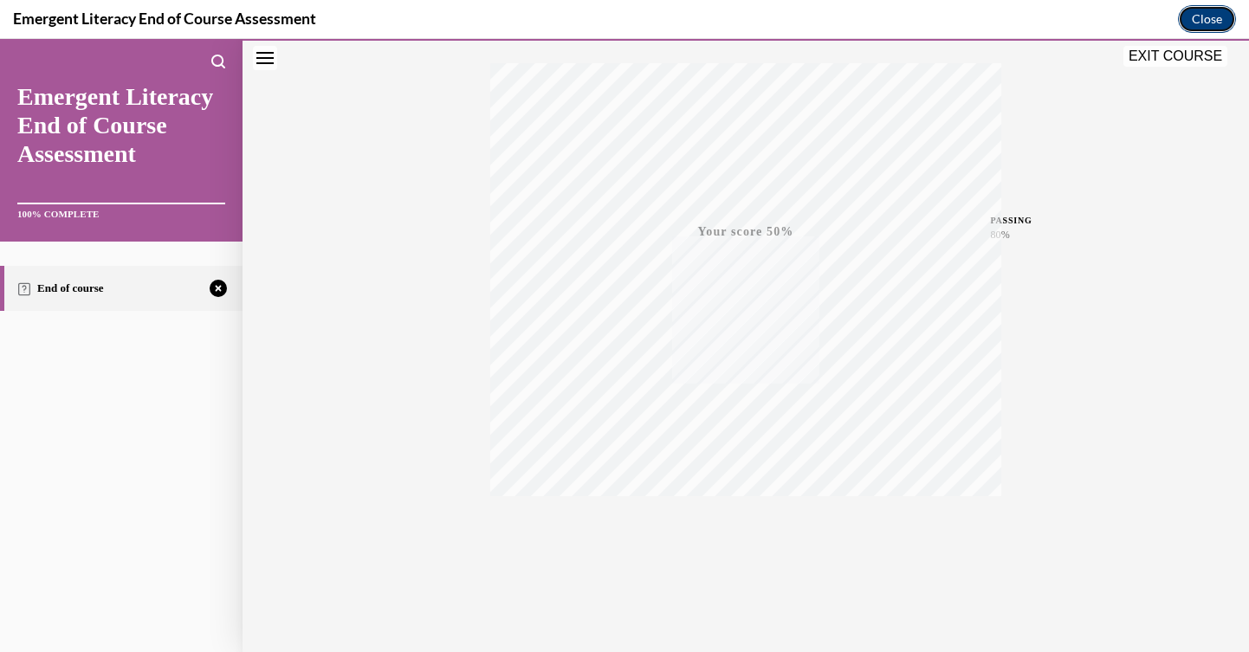
click at [1209, 25] on button "Close" at bounding box center [1207, 19] width 58 height 28
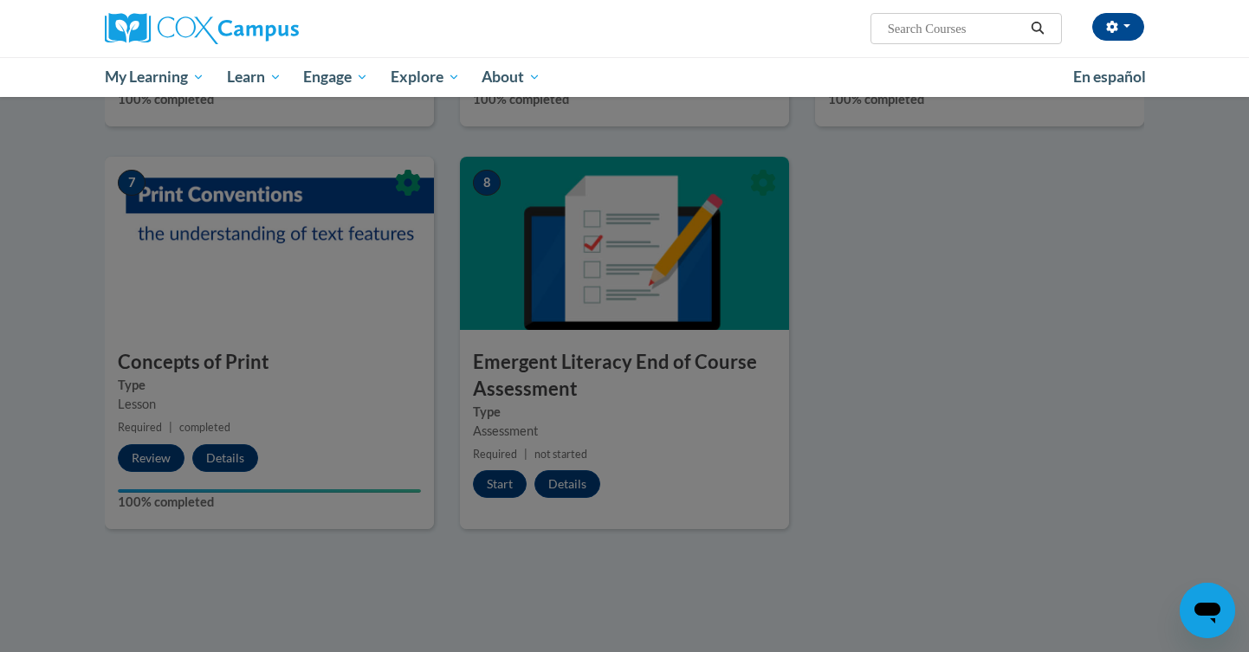
click at [1099, 188] on div at bounding box center [624, 326] width 1249 height 652
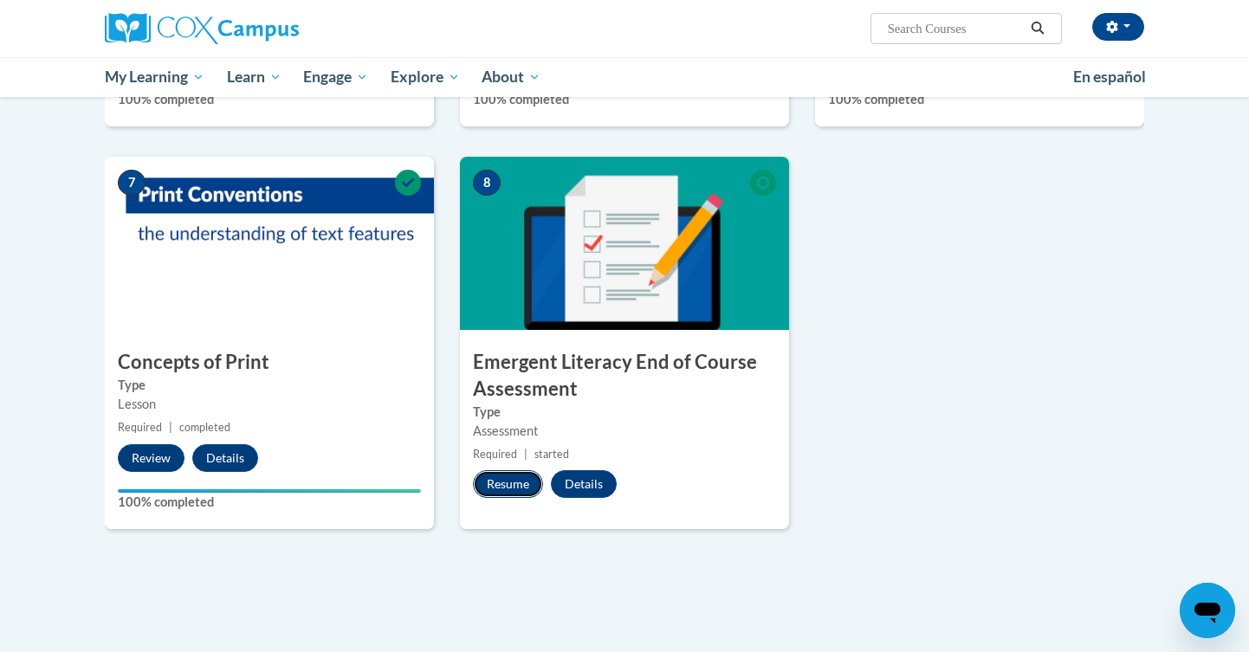
click at [516, 481] on button "Resume" at bounding box center [508, 485] width 70 height 28
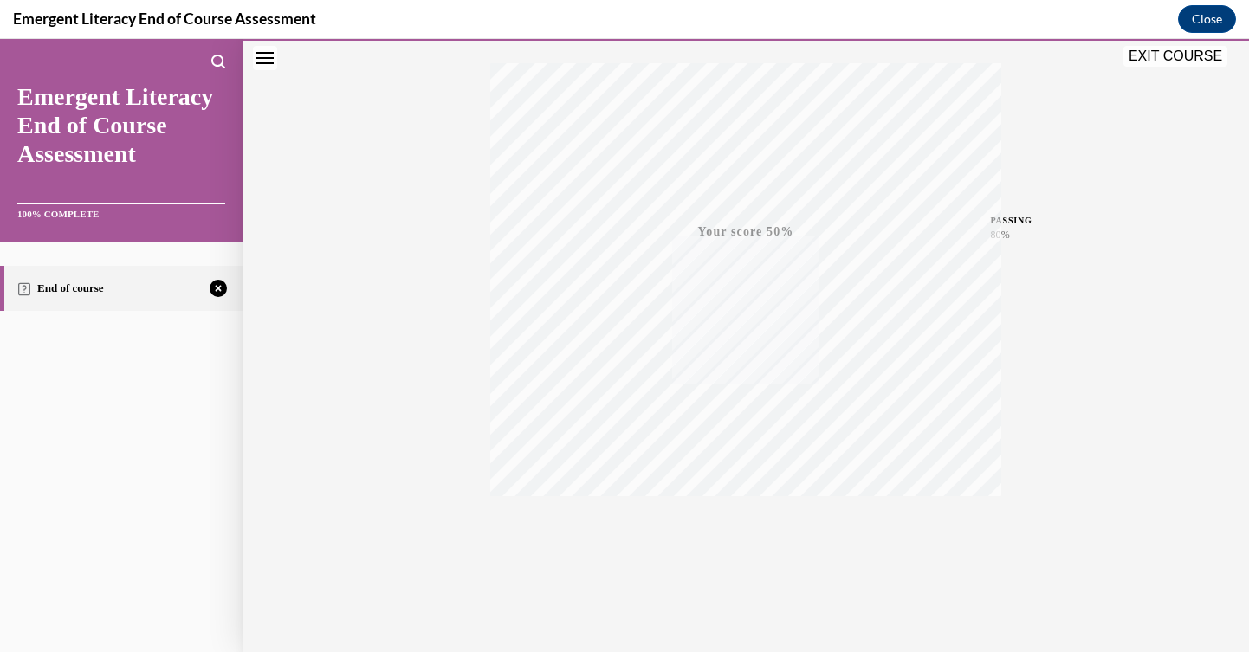
click at [268, 68] on button "Close navigation menu" at bounding box center [265, 58] width 24 height 24
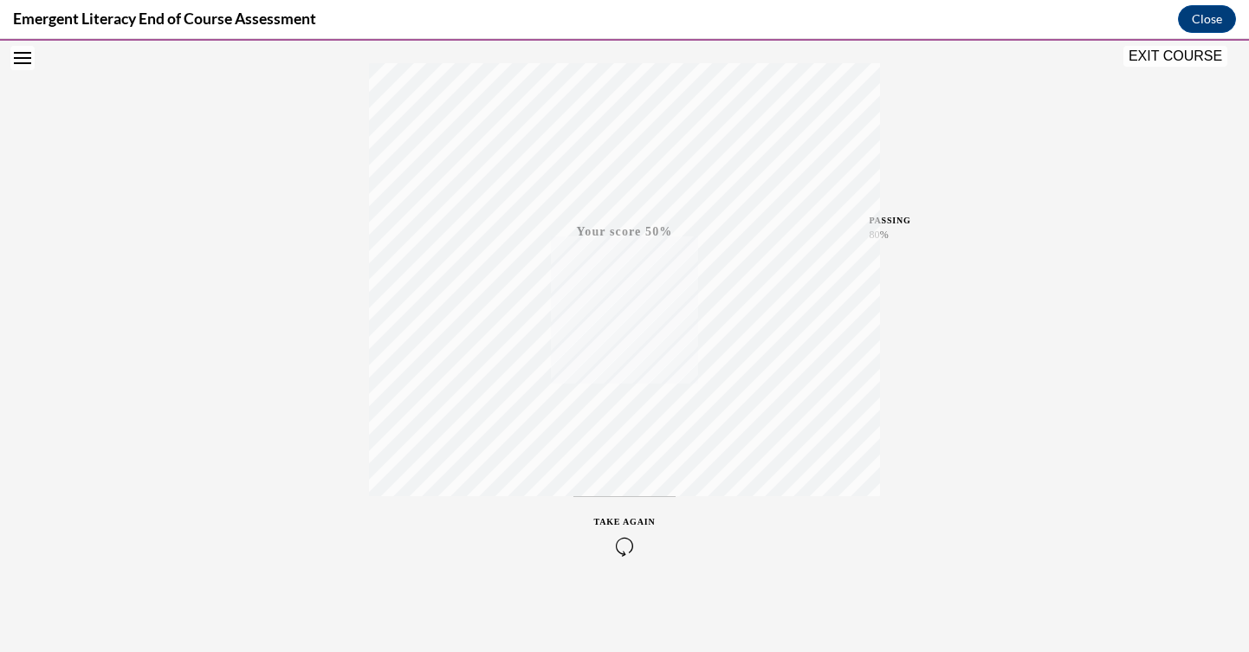
click at [616, 530] on div "TAKE AGAIN" at bounding box center [625, 536] width 62 height 41
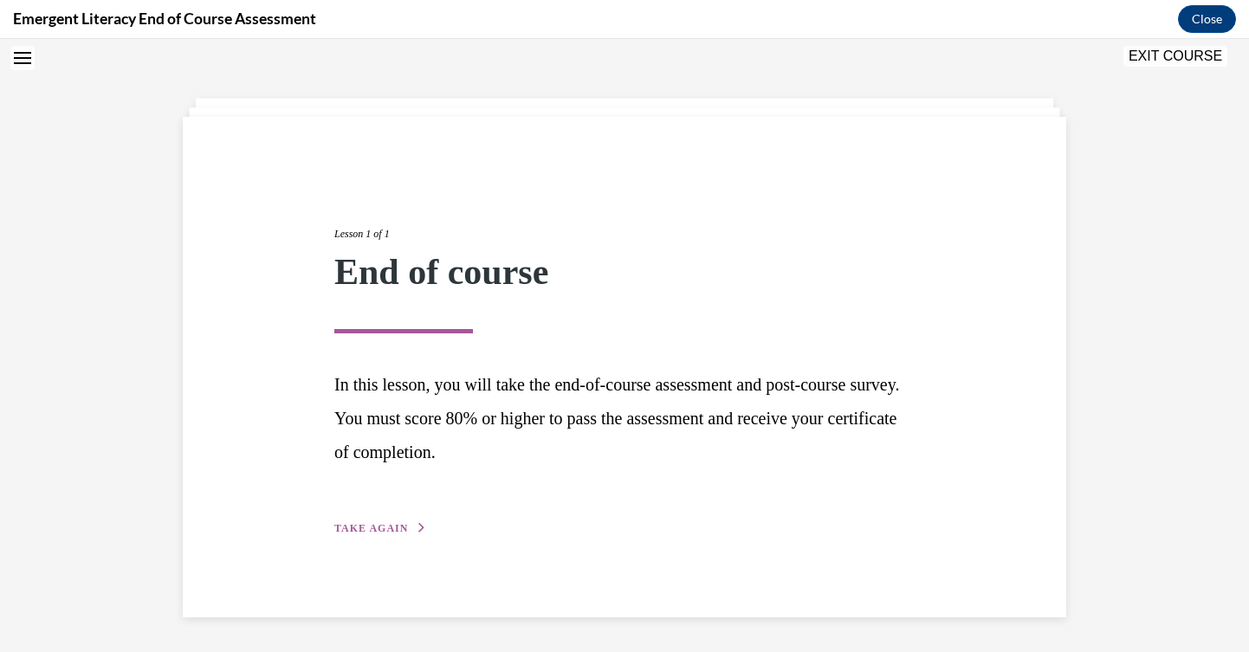
scroll to position [55, 0]
click at [391, 527] on span "TAKE AGAIN" at bounding box center [371, 528] width 74 height 12
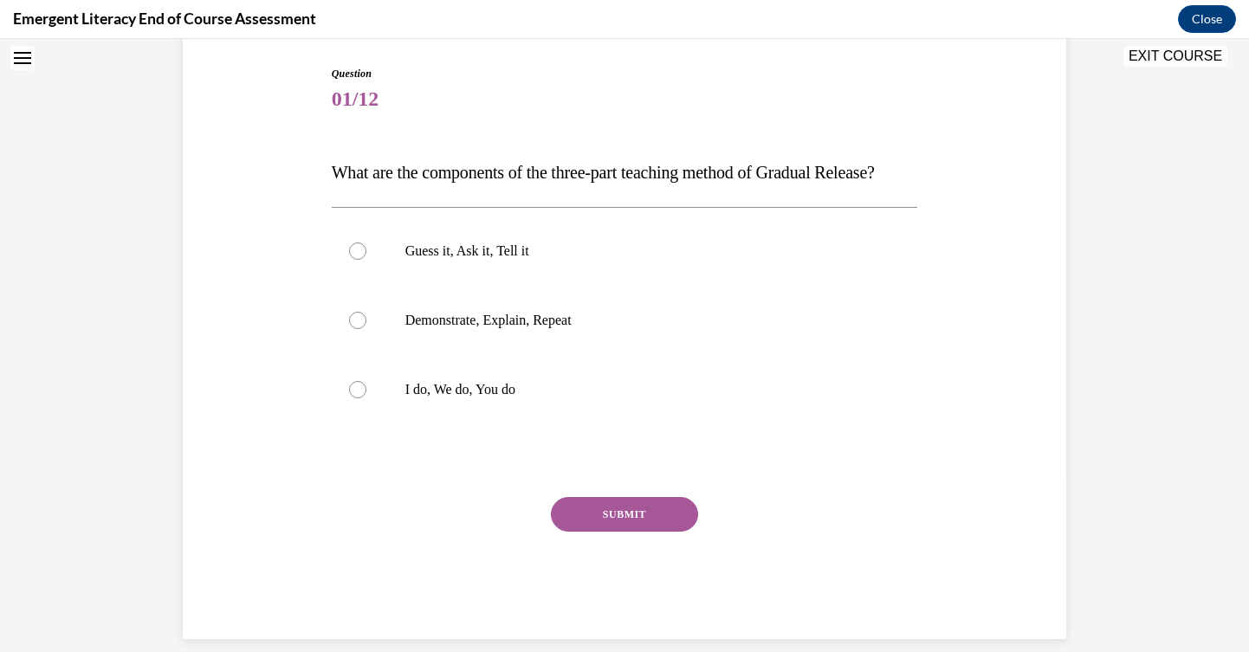
scroll to position [177, 0]
click at [501, 397] on p "I do, We do, You do" at bounding box center [641, 388] width 470 height 17
click at [367, 397] on input "I do, We do, You do" at bounding box center [357, 388] width 17 height 17
radio input "true"
click at [590, 530] on button "SUBMIT" at bounding box center [624, 513] width 147 height 35
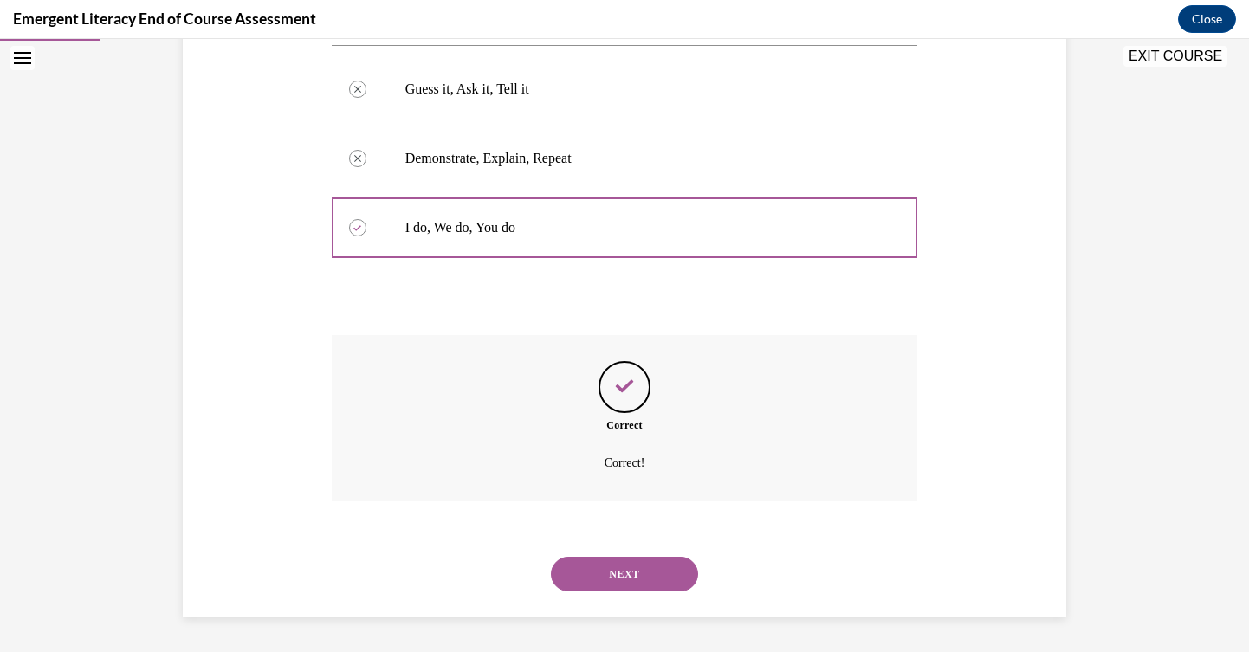
scroll to position [372, 0]
click at [629, 572] on button "NEXT" at bounding box center [624, 574] width 147 height 35
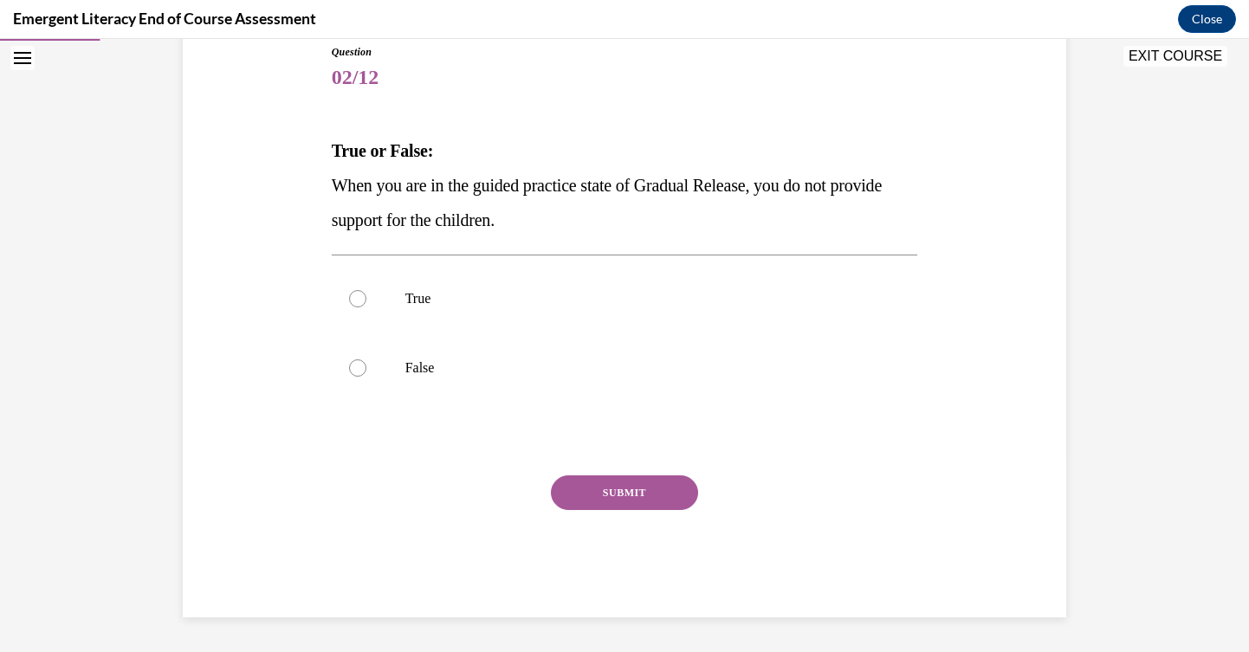
scroll to position [192, 0]
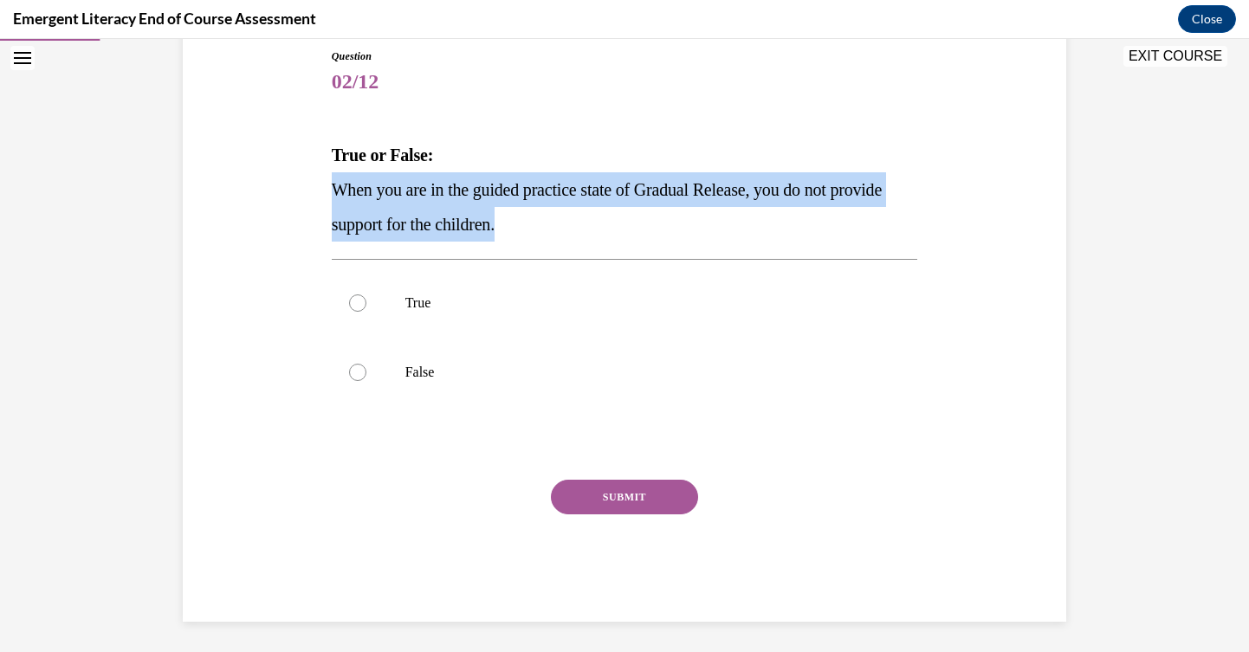
drag, startPoint x: 577, startPoint y: 227, endPoint x: 329, endPoint y: 188, distance: 250.9
click at [329, 188] on div "Question 02/12 True or False: When you are in the guided practice state of Grad…" at bounding box center [625, 323] width 595 height 600
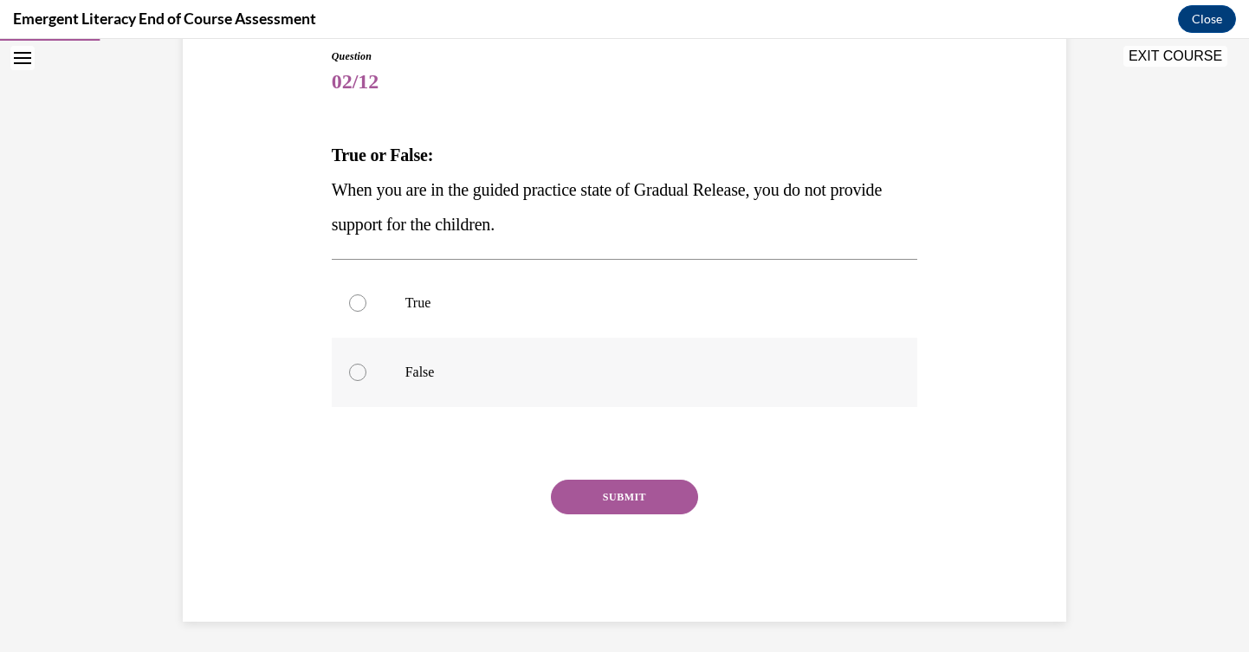
click at [447, 365] on p "False" at bounding box center [641, 372] width 470 height 17
click at [367, 365] on input "False" at bounding box center [357, 372] width 17 height 17
radio input "true"
click at [620, 498] on button "SUBMIT" at bounding box center [624, 497] width 147 height 35
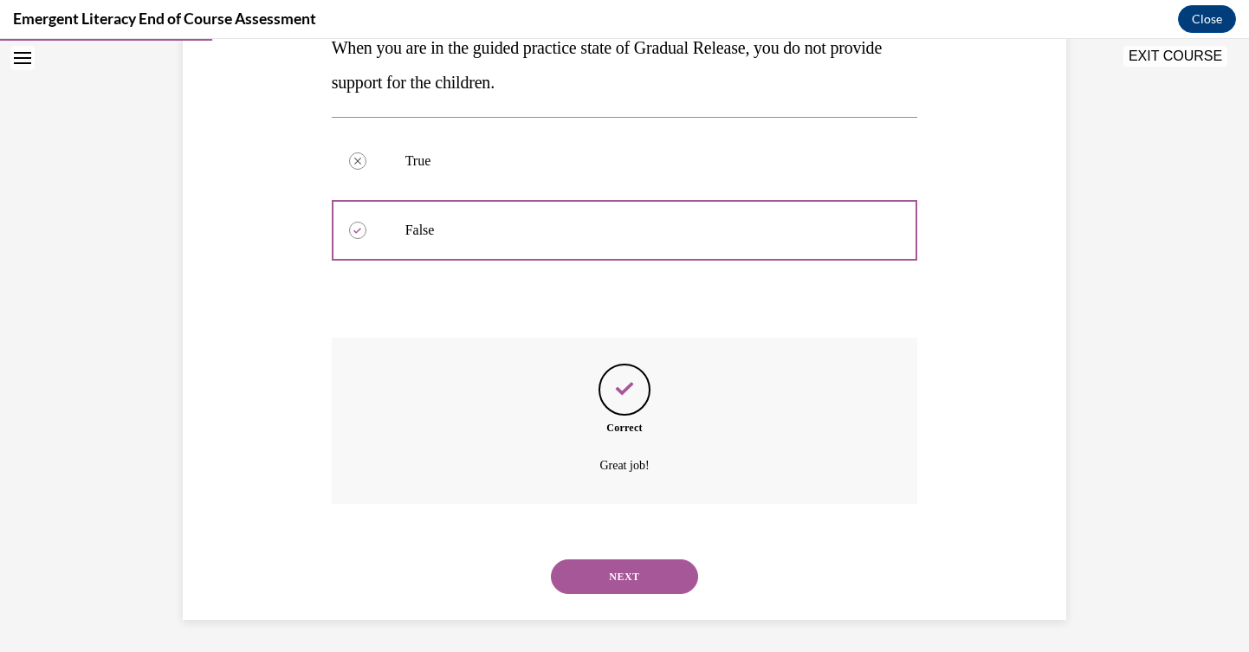
scroll to position [337, 0]
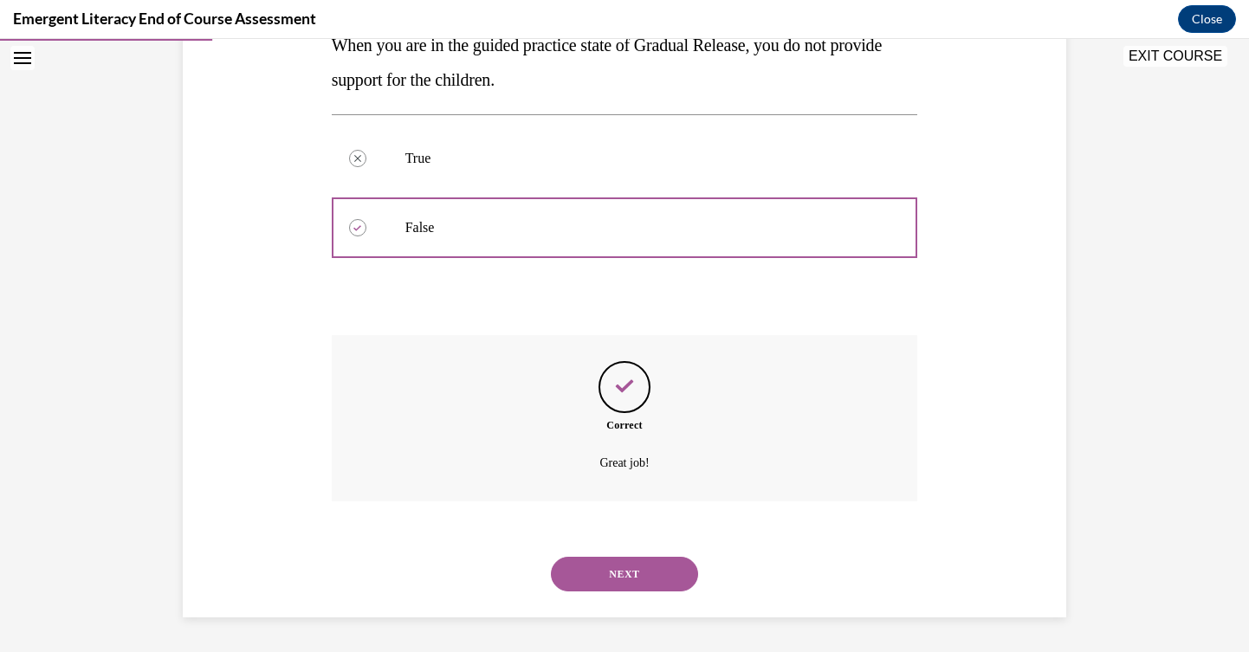
click at [646, 567] on button "NEXT" at bounding box center [624, 574] width 147 height 35
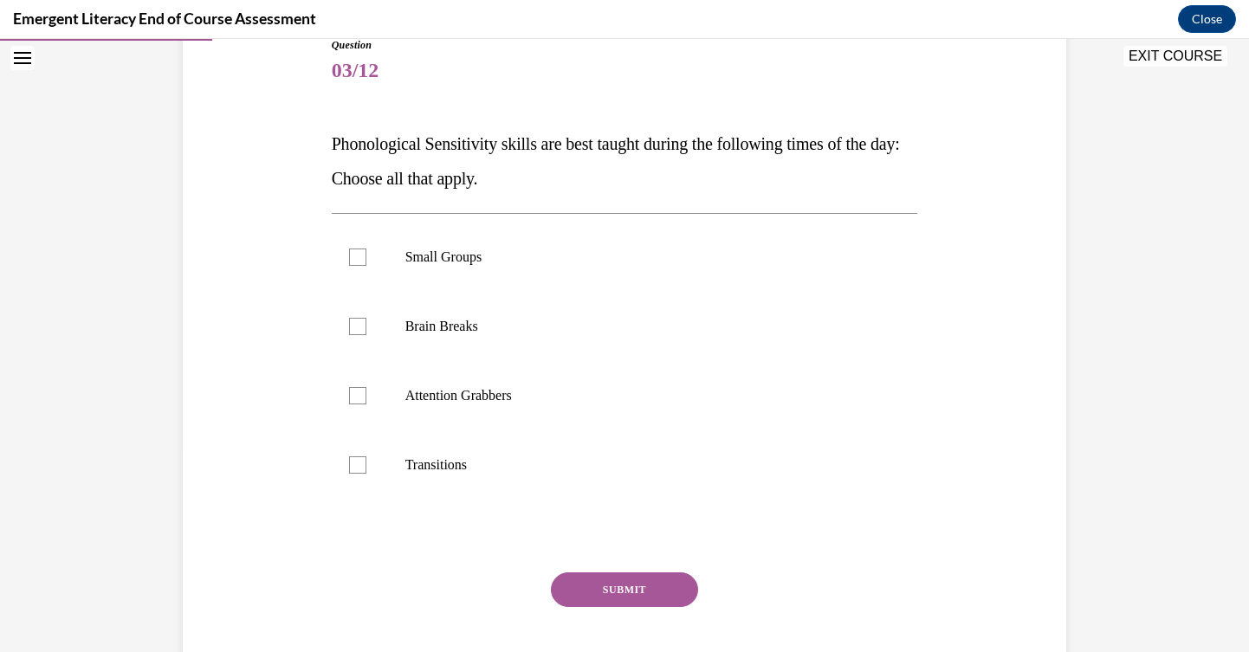
scroll to position [186, 0]
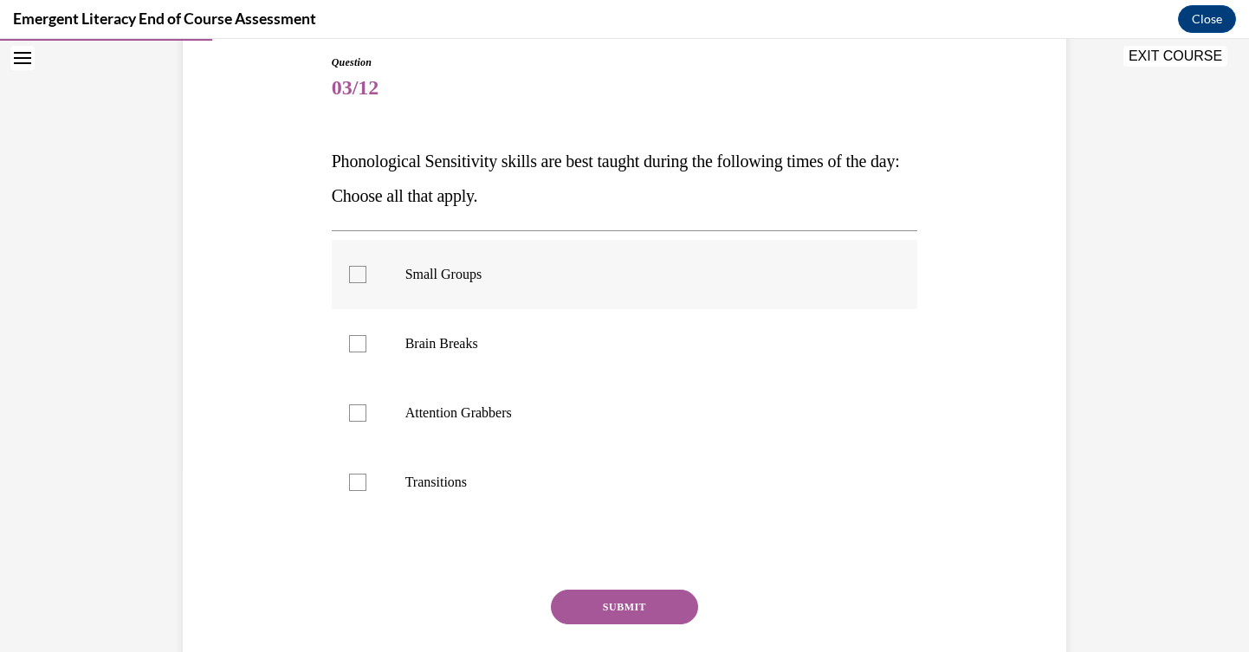
click at [512, 275] on p "Small Groups" at bounding box center [641, 274] width 470 height 17
click at [367, 275] on input "Small Groups" at bounding box center [357, 274] width 17 height 17
checkbox input "true"
click at [591, 595] on button "SUBMIT" at bounding box center [624, 607] width 147 height 35
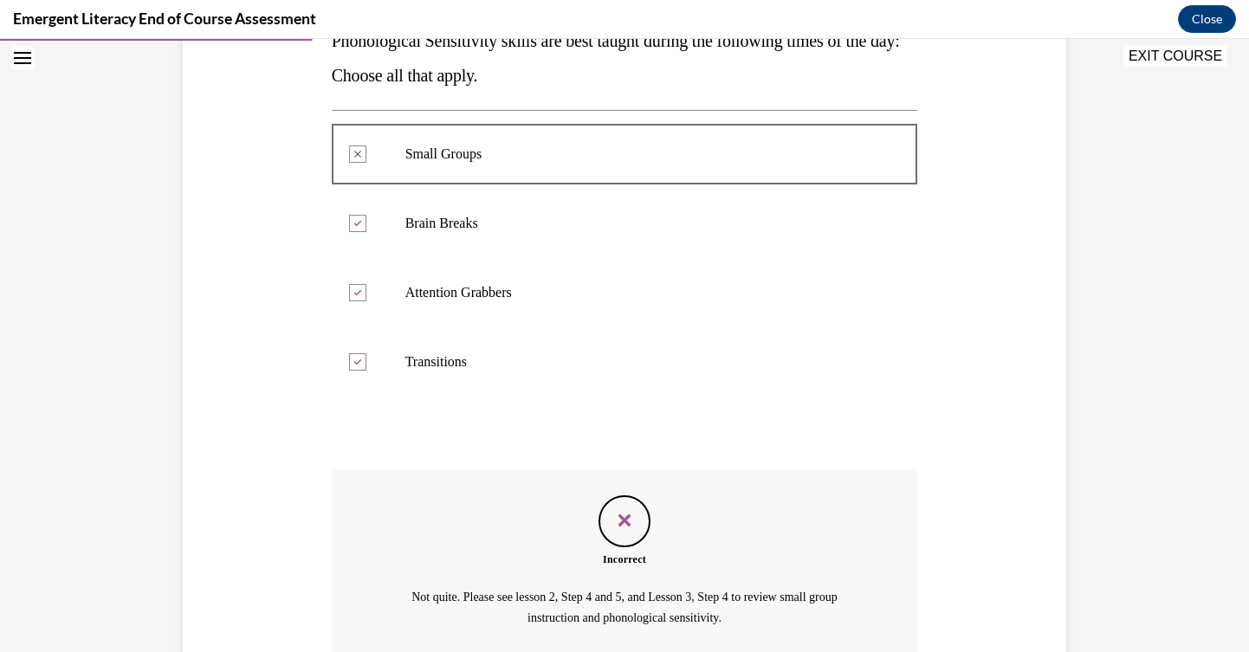
scroll to position [277, 0]
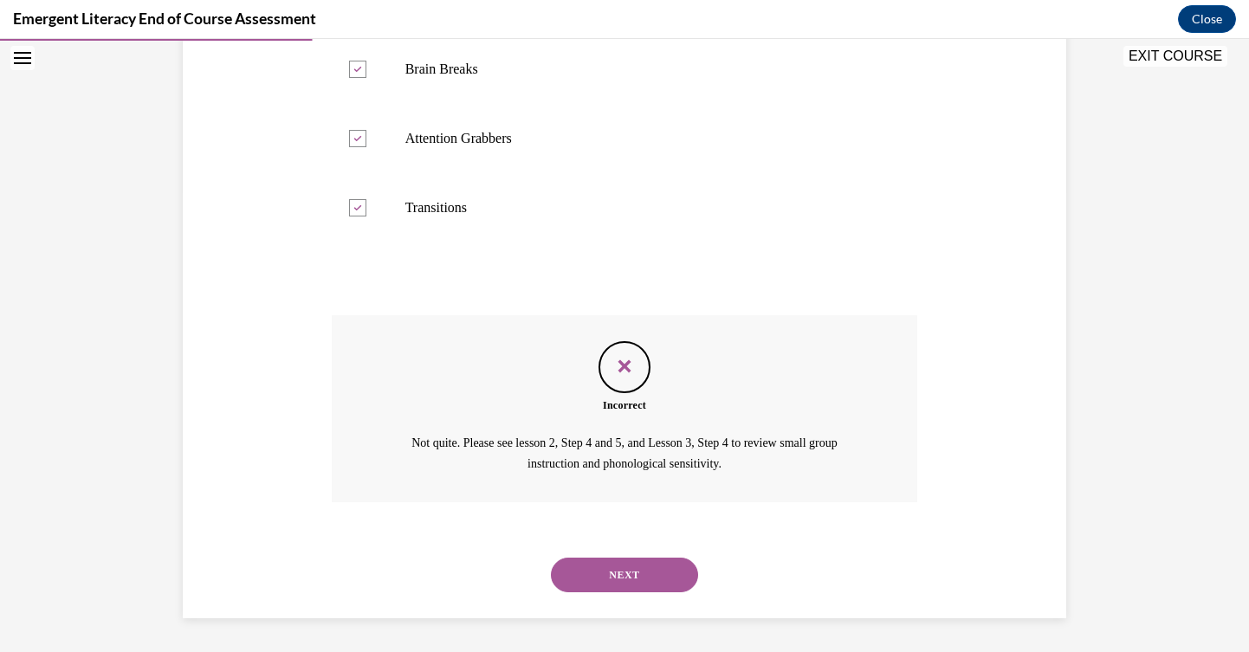
click at [581, 572] on button "NEXT" at bounding box center [624, 575] width 147 height 35
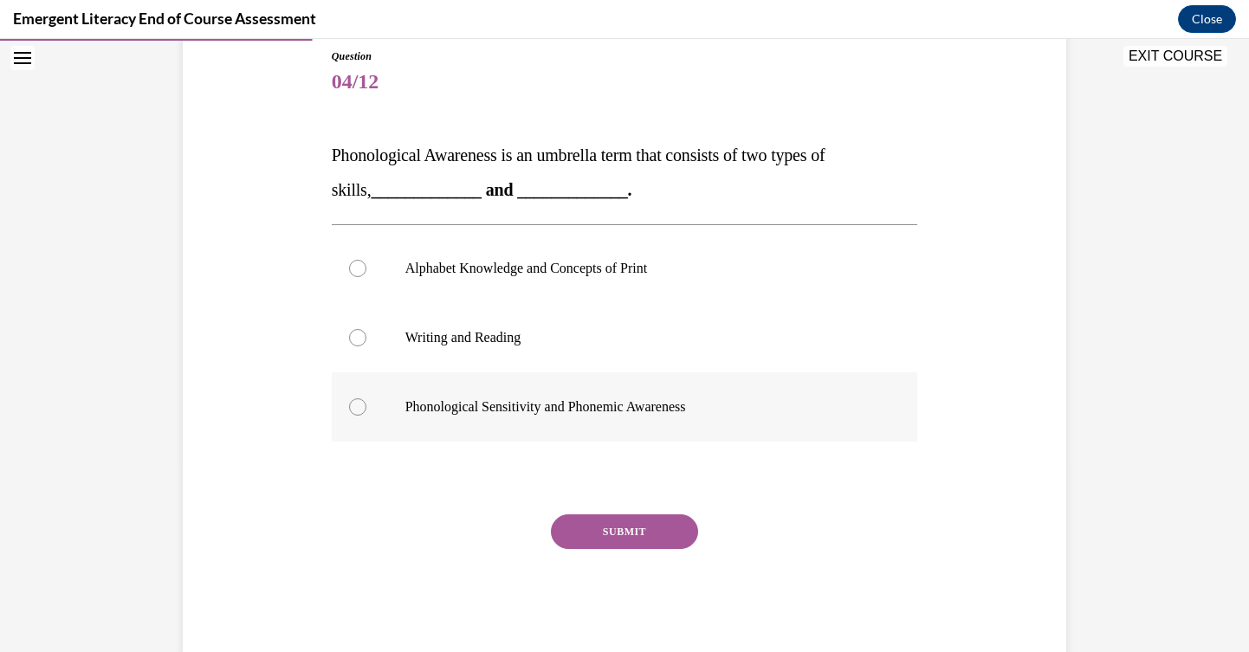
click at [613, 402] on p "Phonological Sensitivity and Phonemic Awareness" at bounding box center [641, 407] width 470 height 17
click at [367, 402] on input "Phonological Sensitivity and Phonemic Awareness" at bounding box center [357, 407] width 17 height 17
radio input "true"
click at [634, 545] on button "SUBMIT" at bounding box center [624, 532] width 147 height 35
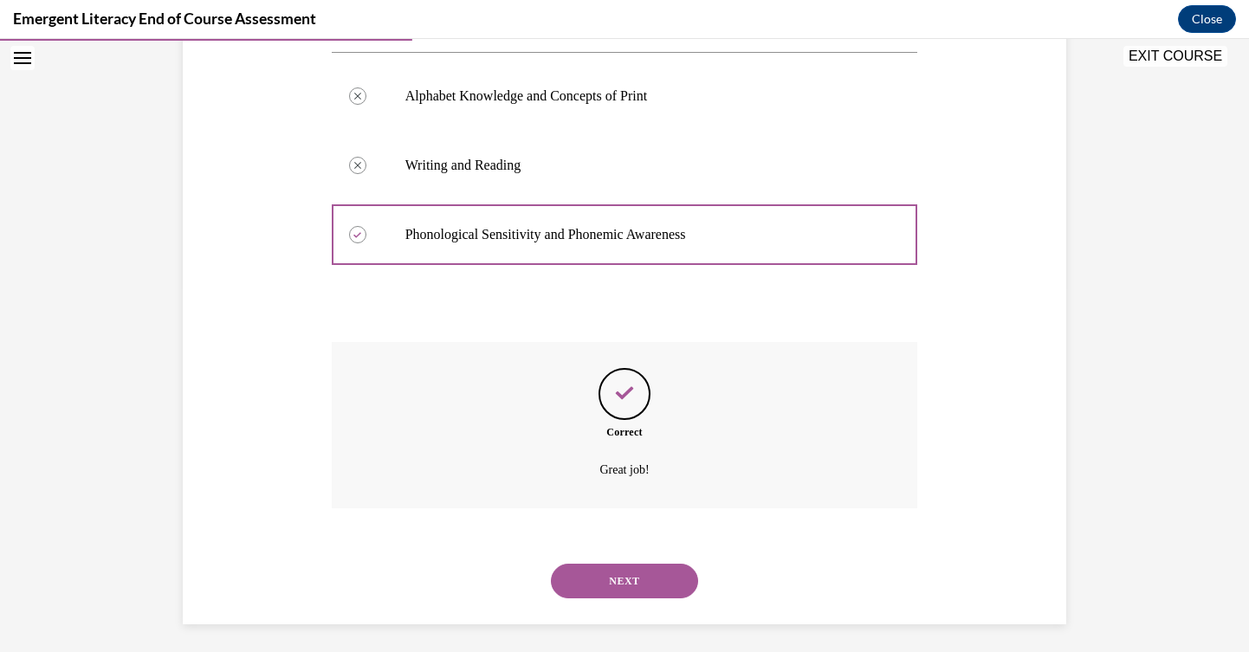
scroll to position [372, 0]
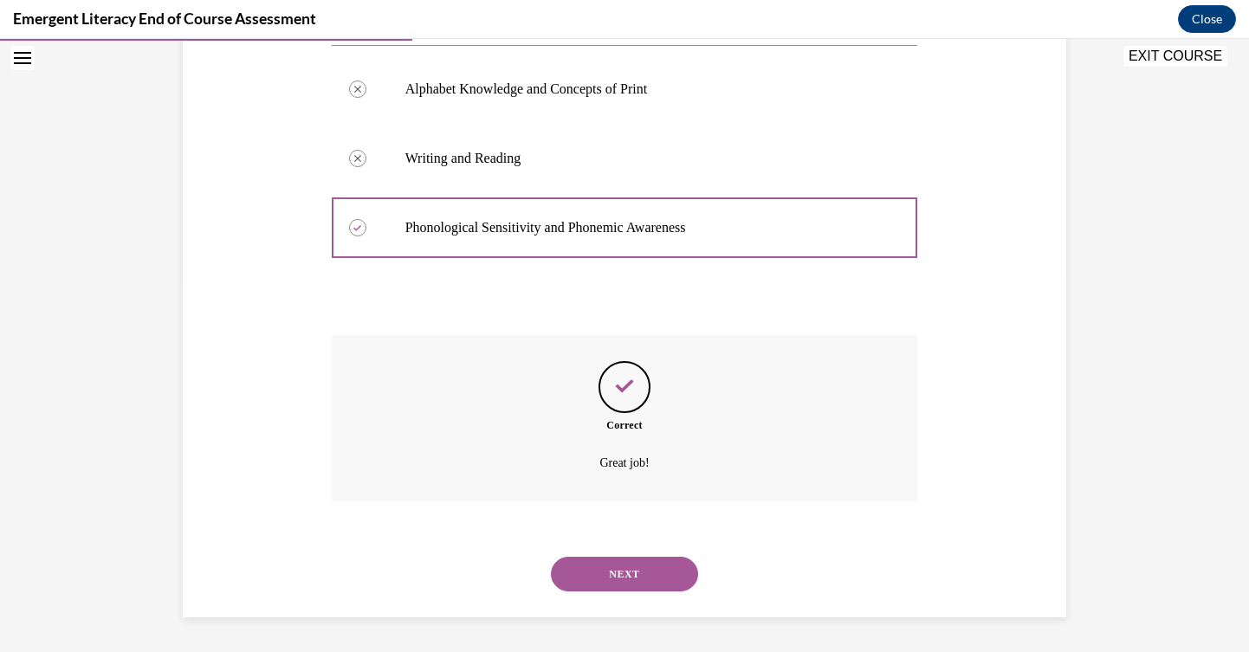
click at [615, 580] on button "NEXT" at bounding box center [624, 574] width 147 height 35
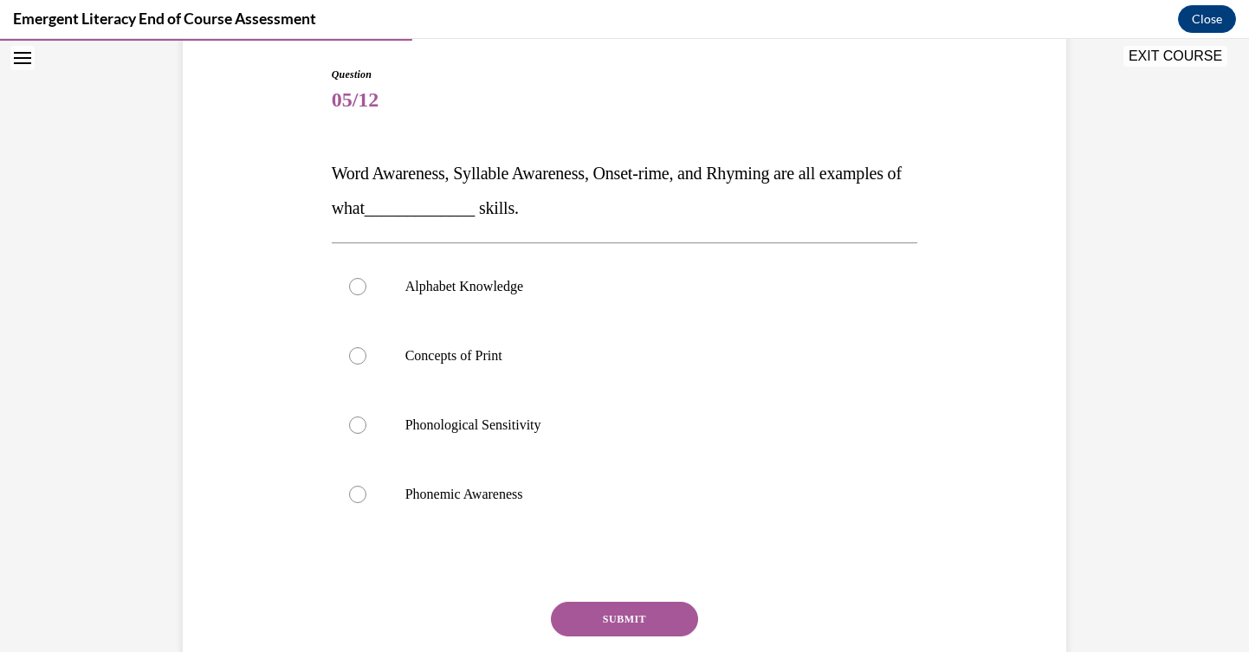
scroll to position [177, 0]
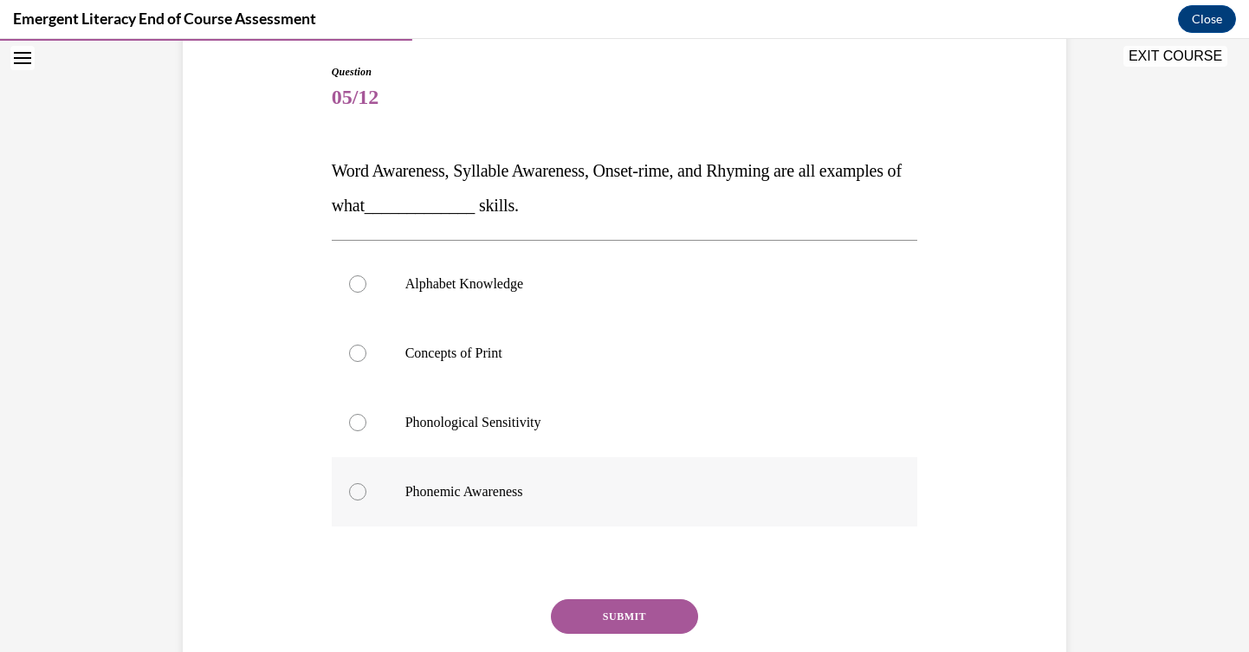
click at [550, 484] on p "Phonemic Awareness" at bounding box center [641, 491] width 470 height 17
click at [367, 484] on input "Phonemic Awareness" at bounding box center [357, 491] width 17 height 17
radio input "true"
click at [598, 614] on button "SUBMIT" at bounding box center [624, 617] width 147 height 35
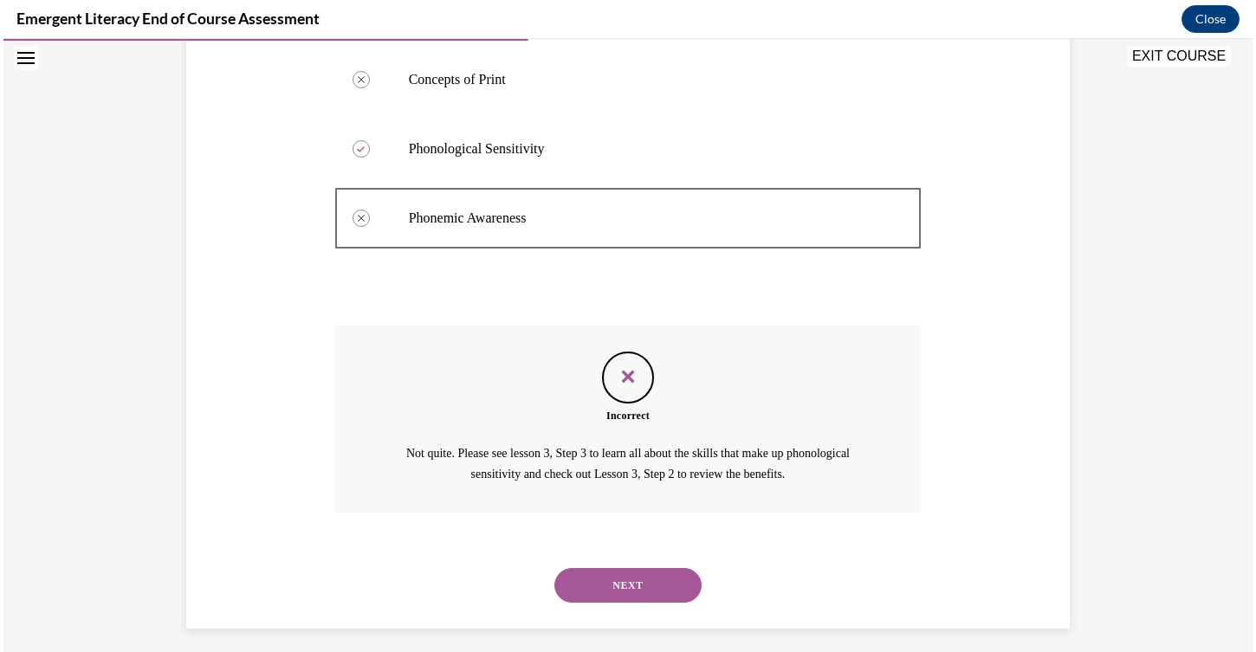
scroll to position [461, 0]
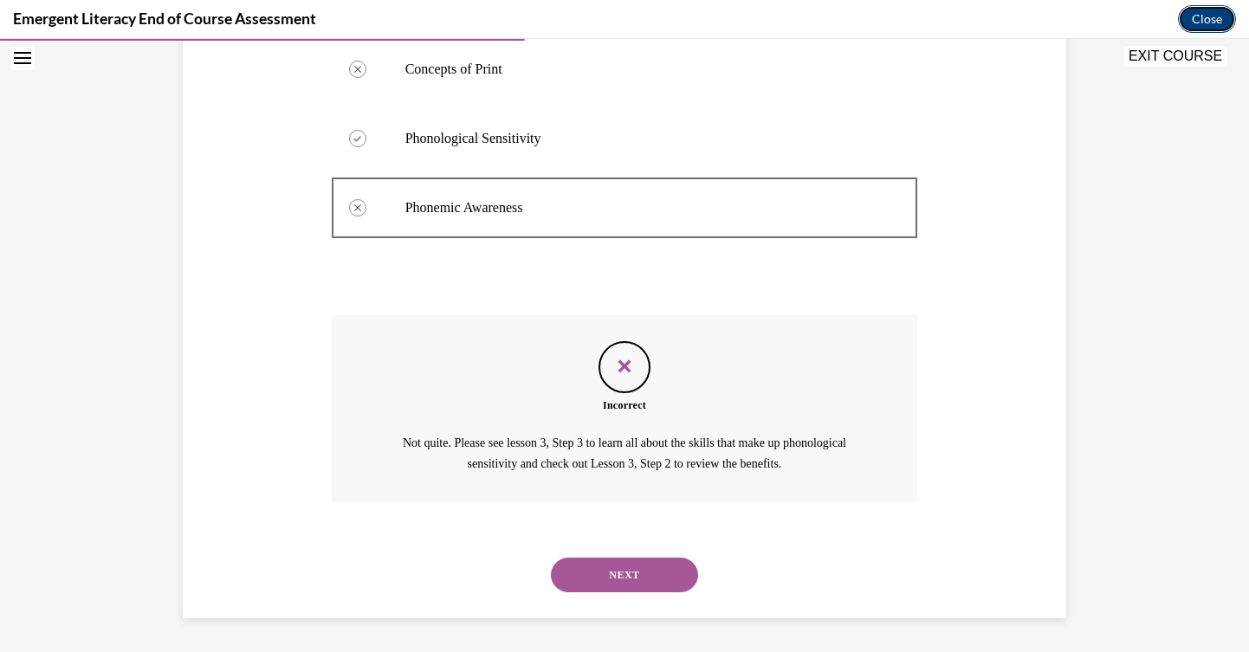
click at [1231, 16] on button "Close" at bounding box center [1207, 19] width 58 height 28
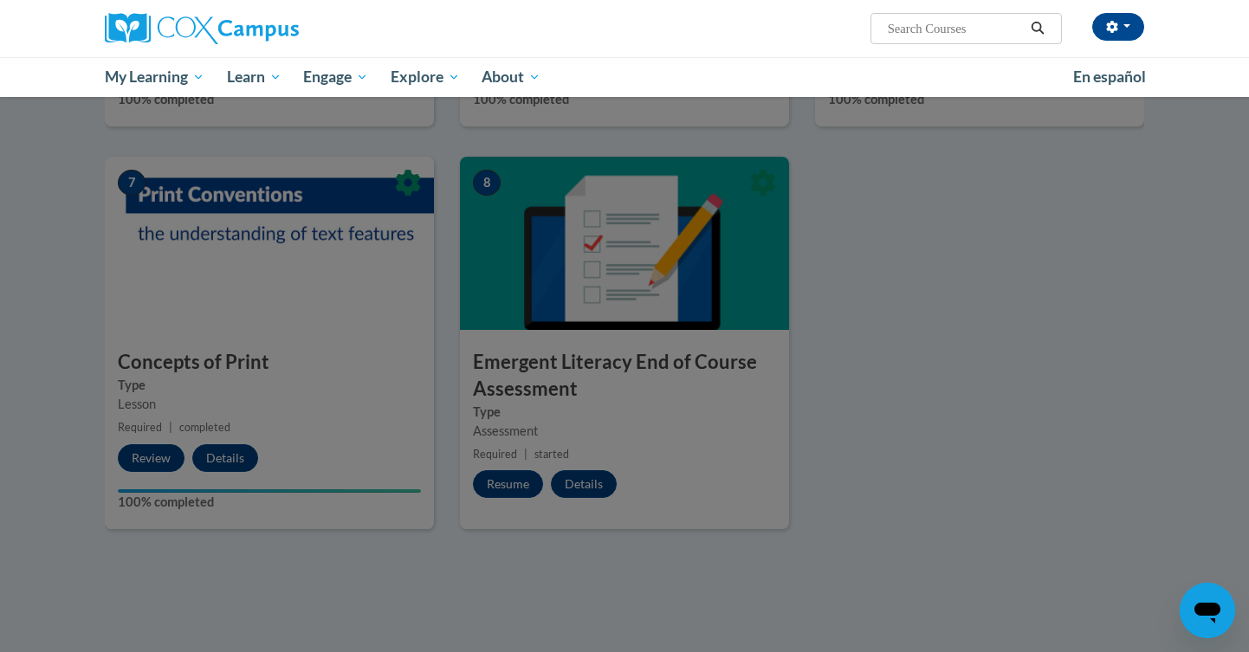
click at [637, 445] on div at bounding box center [624, 326] width 1249 height 652
